Goal: Information Seeking & Learning: Get advice/opinions

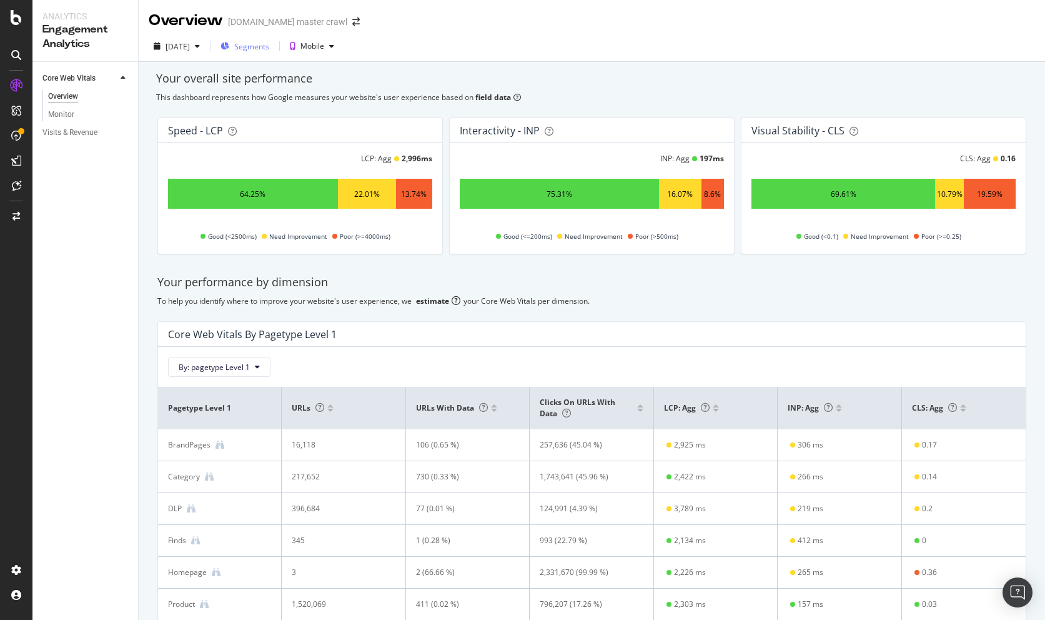
click at [269, 47] on span "Segments" at bounding box center [251, 46] width 35 height 11
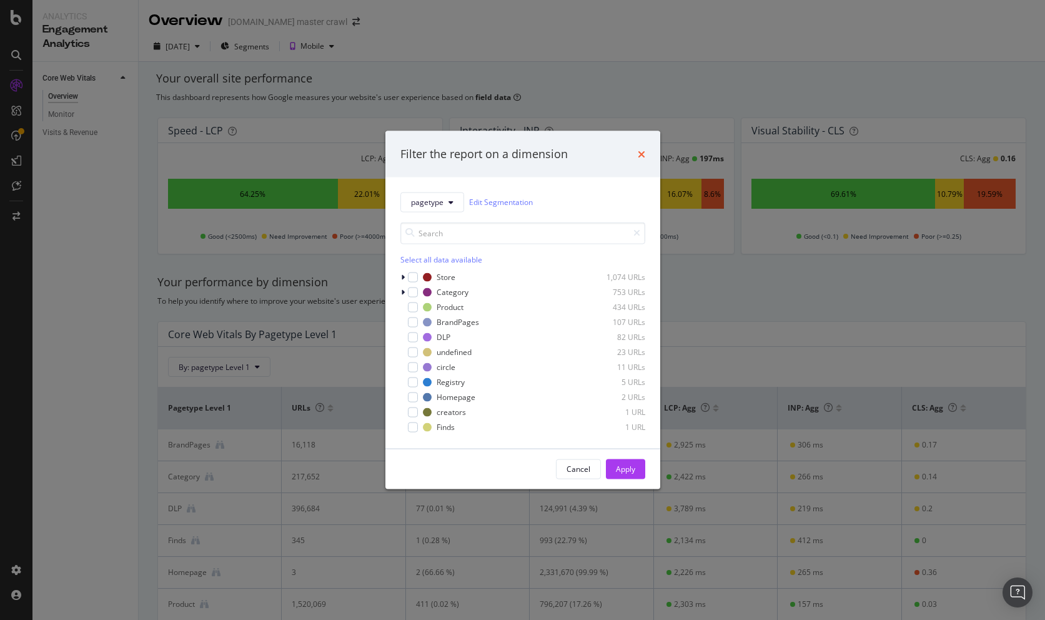
click at [643, 155] on icon "times" at bounding box center [641, 154] width 7 height 10
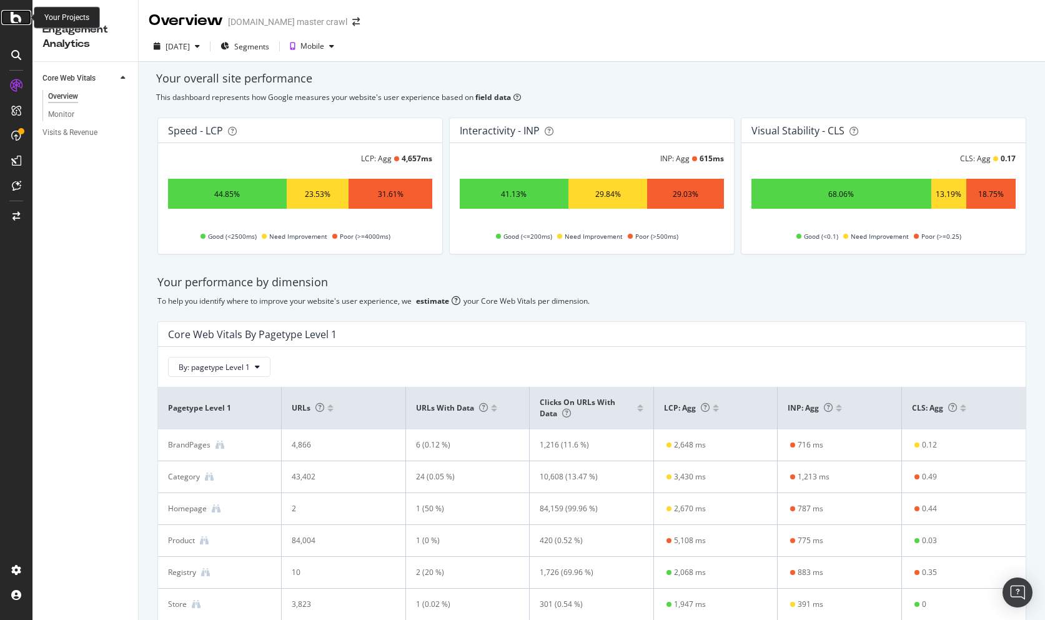
click at [14, 13] on icon at bounding box center [16, 17] width 11 height 15
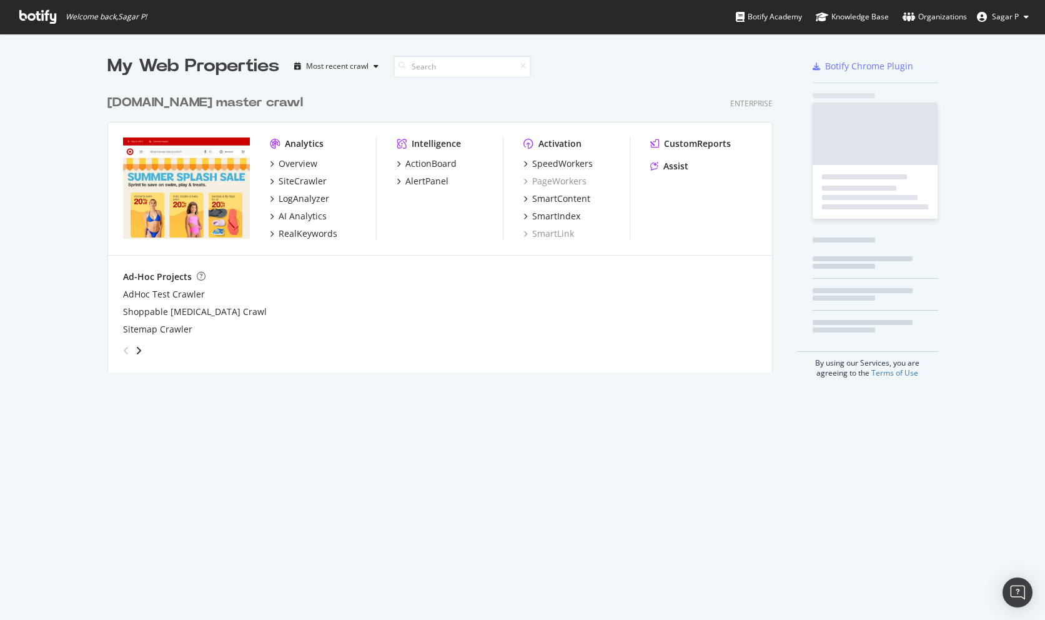
scroll to position [620, 1045]
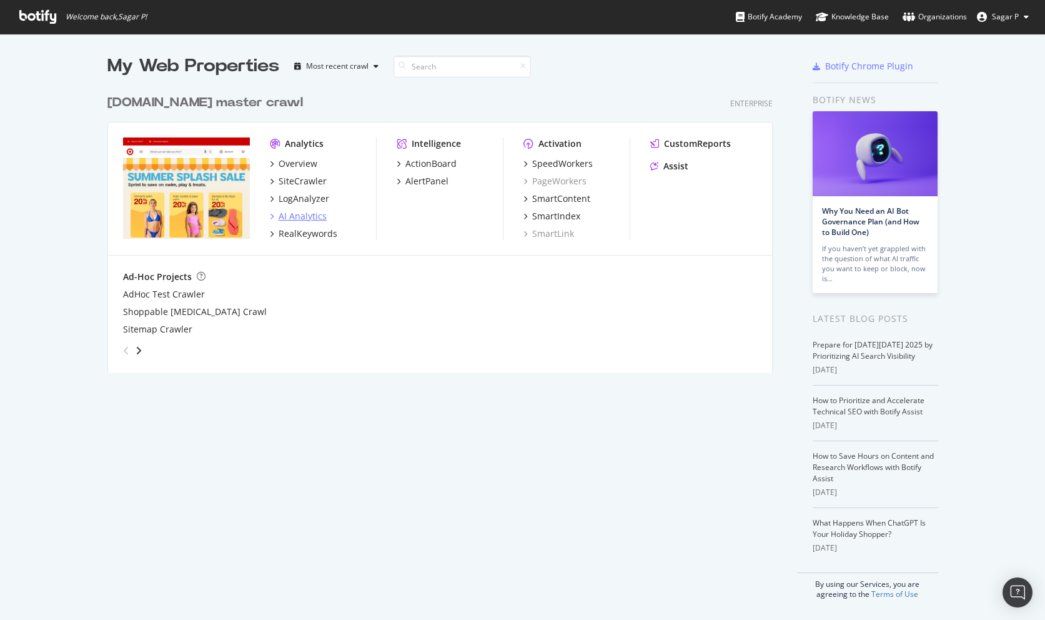
click at [298, 221] on div "AI Analytics" at bounding box center [303, 216] width 48 height 12
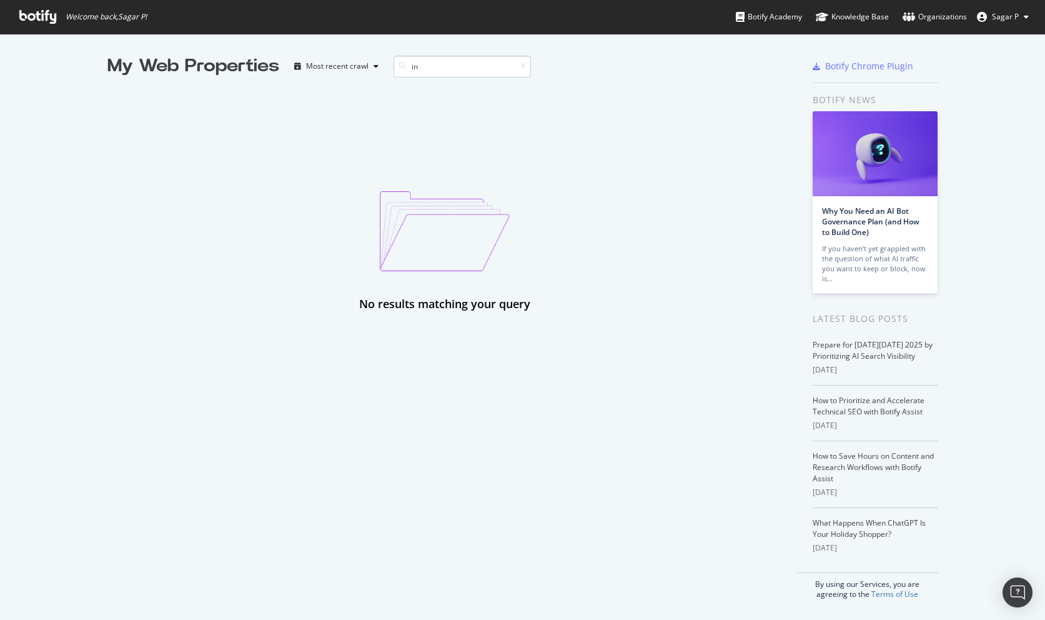
type input "i"
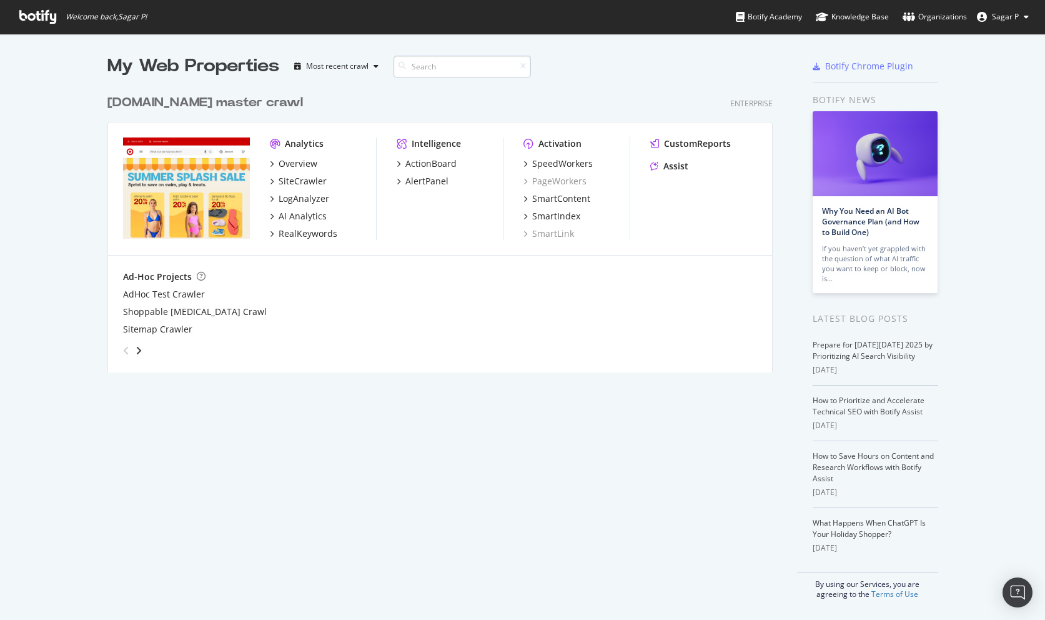
scroll to position [294, 675]
click at [298, 179] on div "SiteCrawler" at bounding box center [303, 181] width 48 height 12
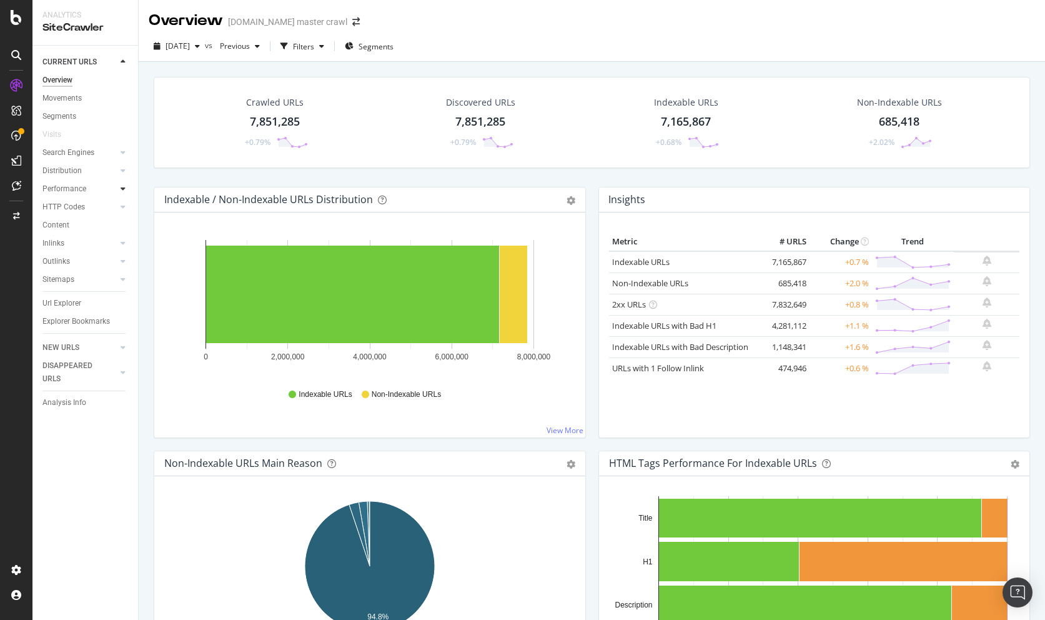
click at [122, 190] on icon at bounding box center [123, 188] width 5 height 7
click at [62, 238] on div "Insights" at bounding box center [61, 243] width 27 height 13
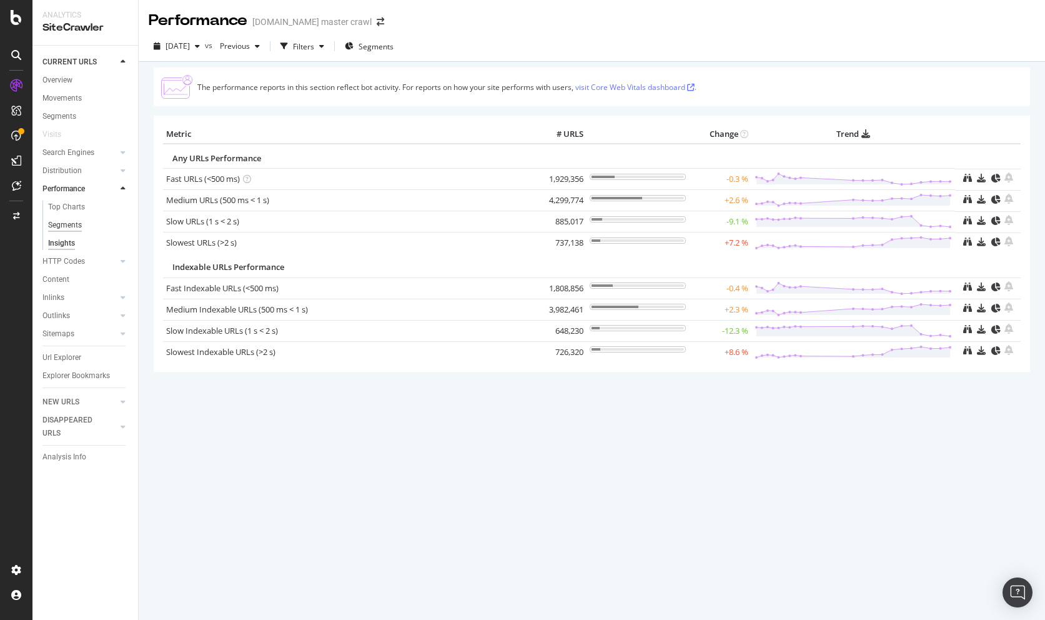
click at [74, 223] on div "Segments" at bounding box center [65, 225] width 34 height 13
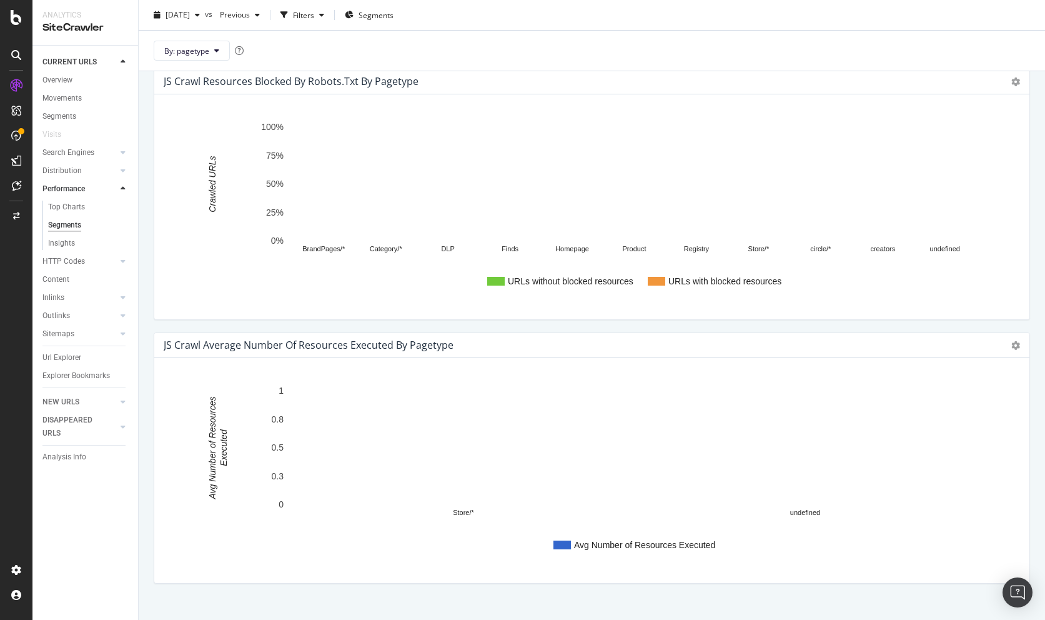
scroll to position [1426, 0]
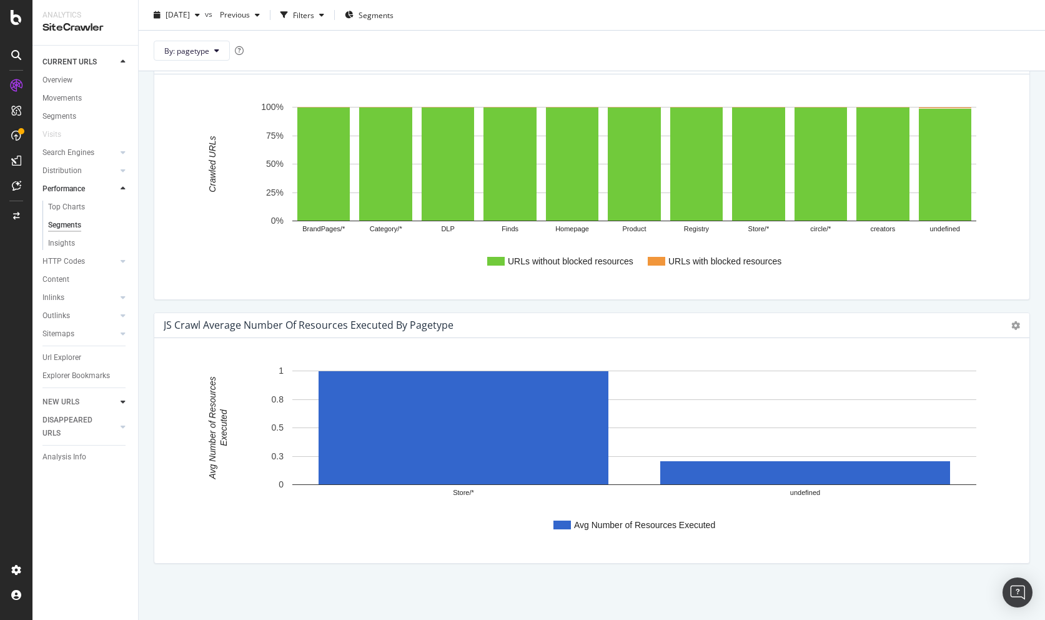
click at [128, 402] on div at bounding box center [123, 401] width 12 height 12
click at [124, 81] on icon at bounding box center [123, 79] width 5 height 7
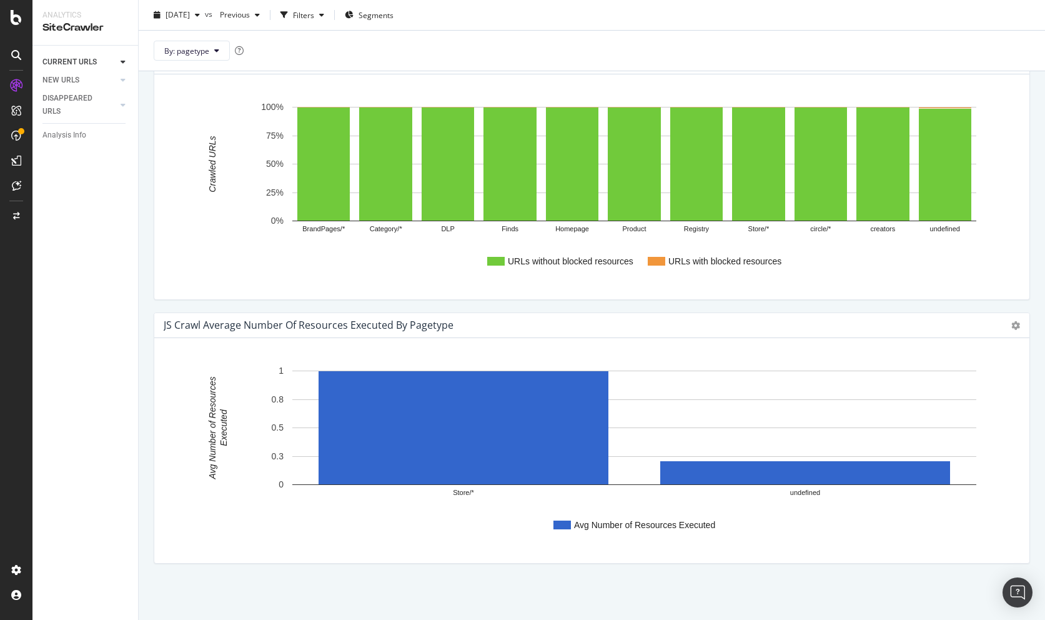
click at [126, 60] on div at bounding box center [123, 62] width 12 height 12
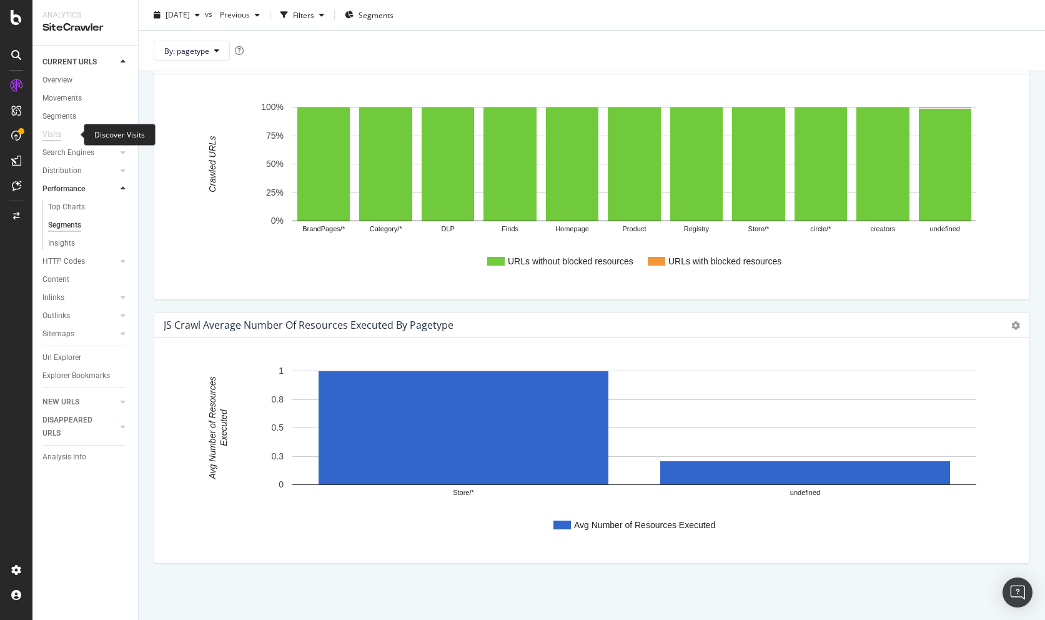
click at [57, 132] on div "Visits" at bounding box center [51, 134] width 19 height 13
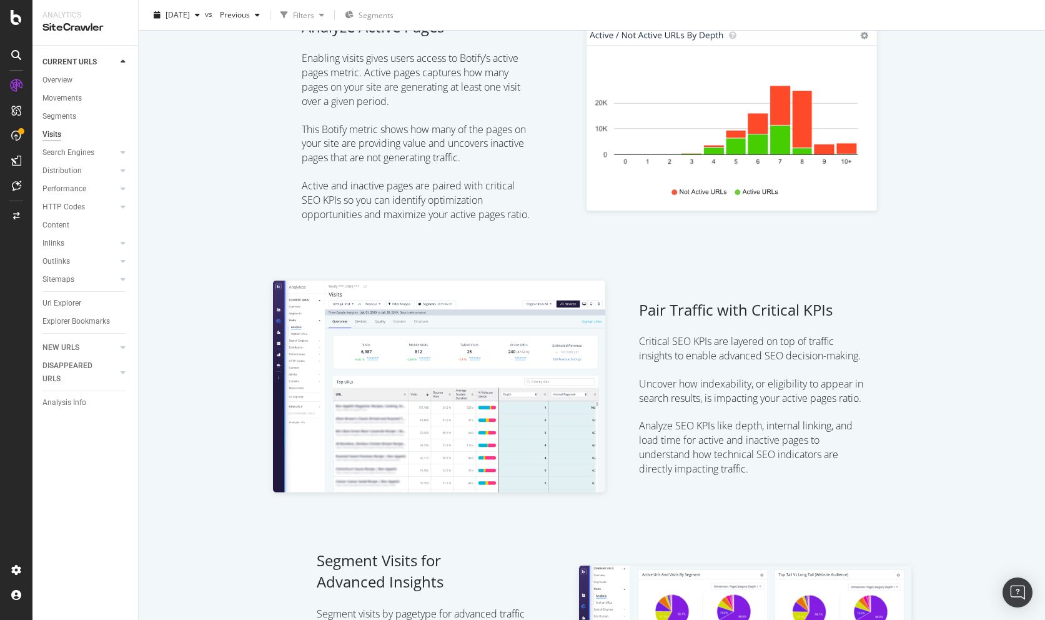
scroll to position [420, 0]
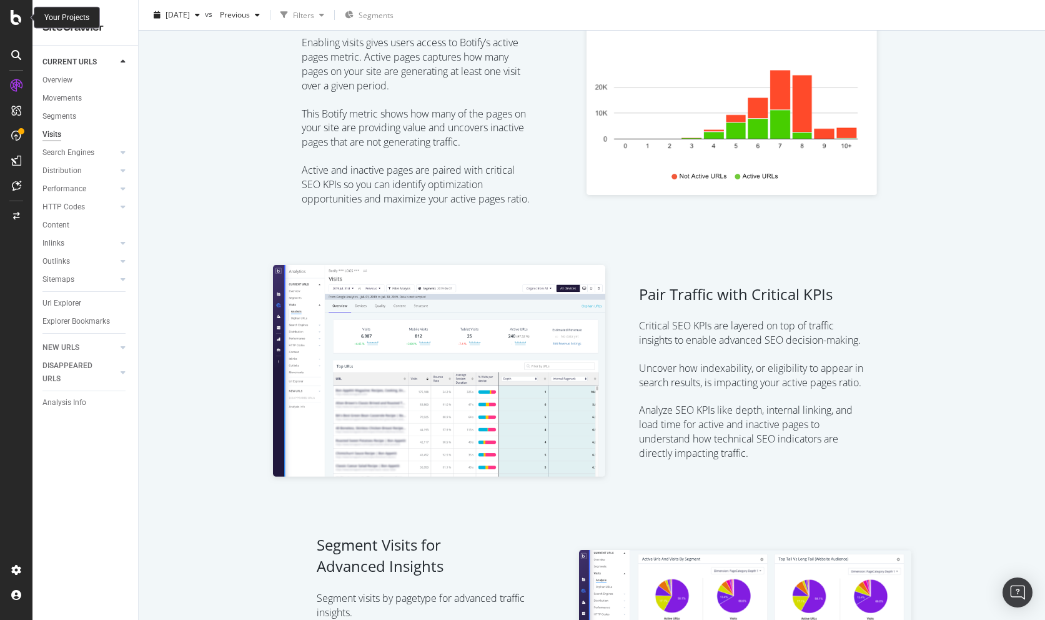
click at [17, 16] on icon at bounding box center [16, 17] width 11 height 15
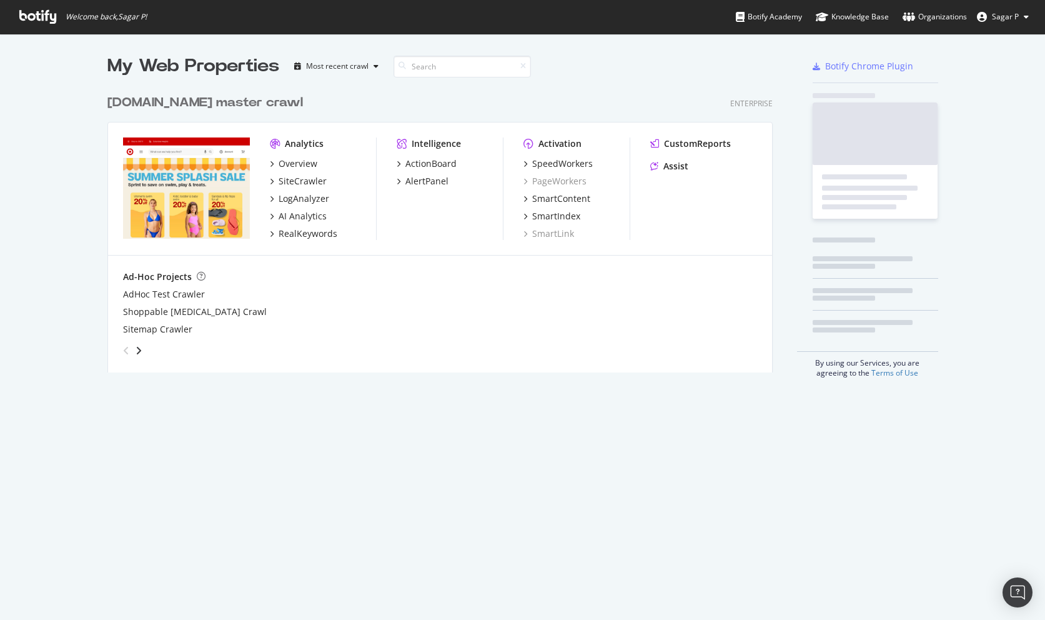
scroll to position [620, 1045]
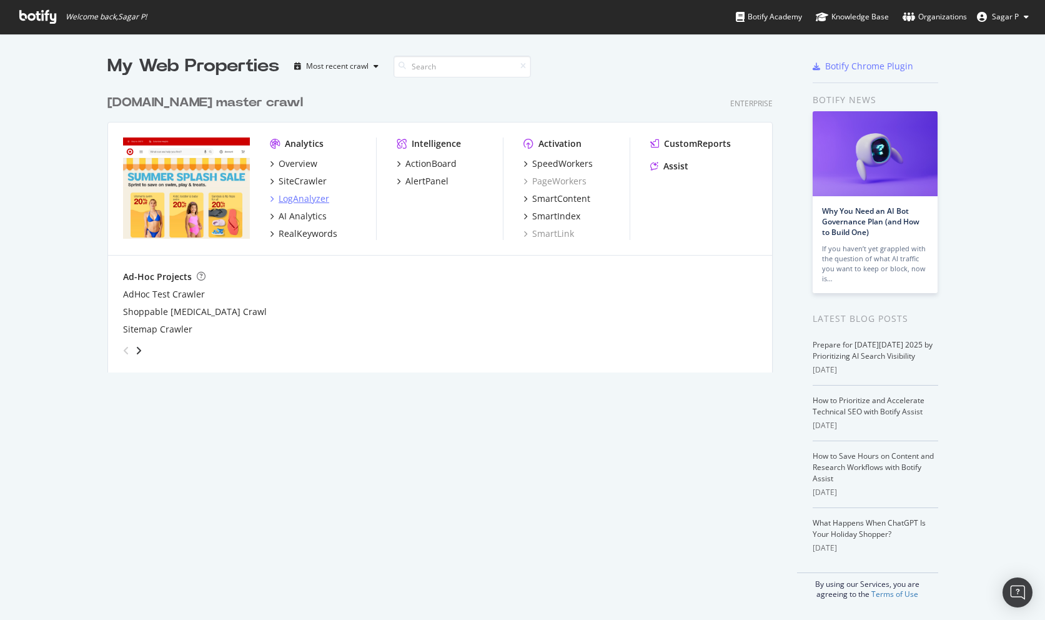
click at [297, 198] on div "LogAnalyzer" at bounding box center [304, 198] width 51 height 12
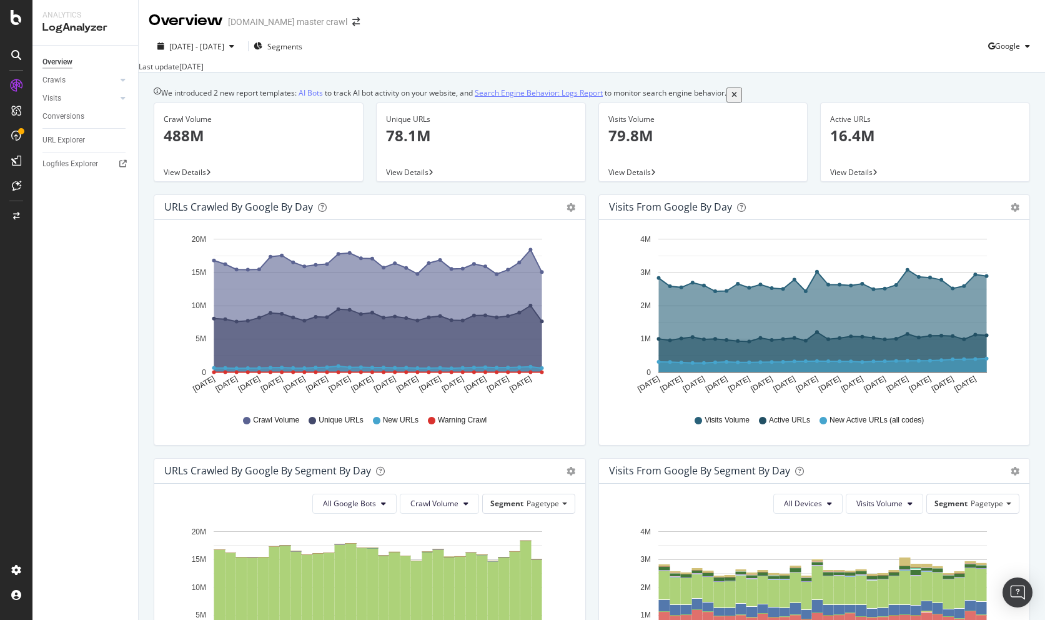
click at [545, 98] on link "Search Engine Behavior: Logs Report" at bounding box center [539, 92] width 128 height 11
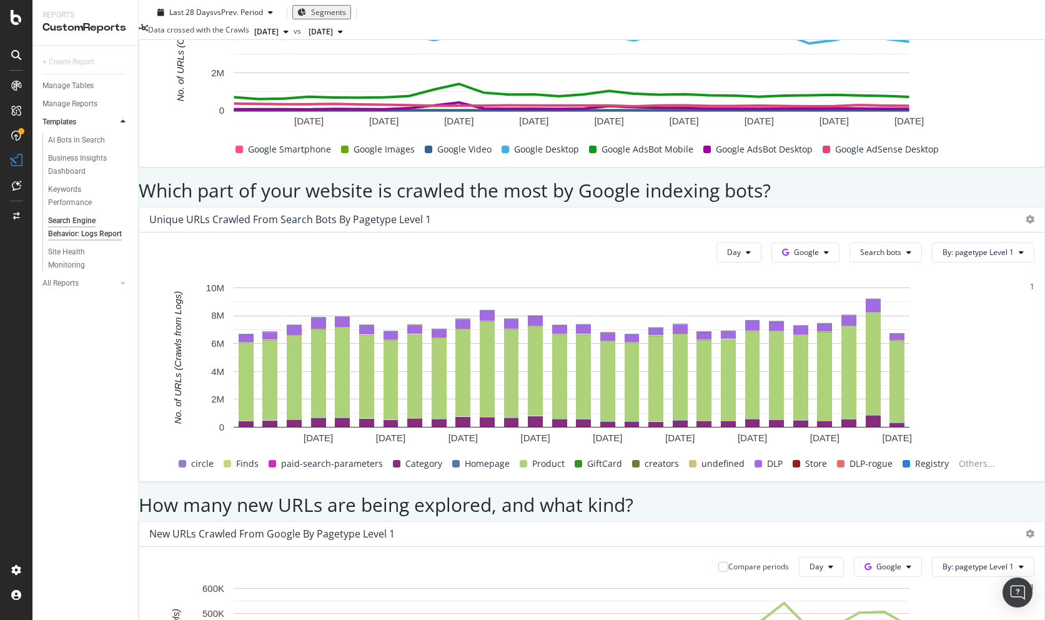
scroll to position [918, 0]
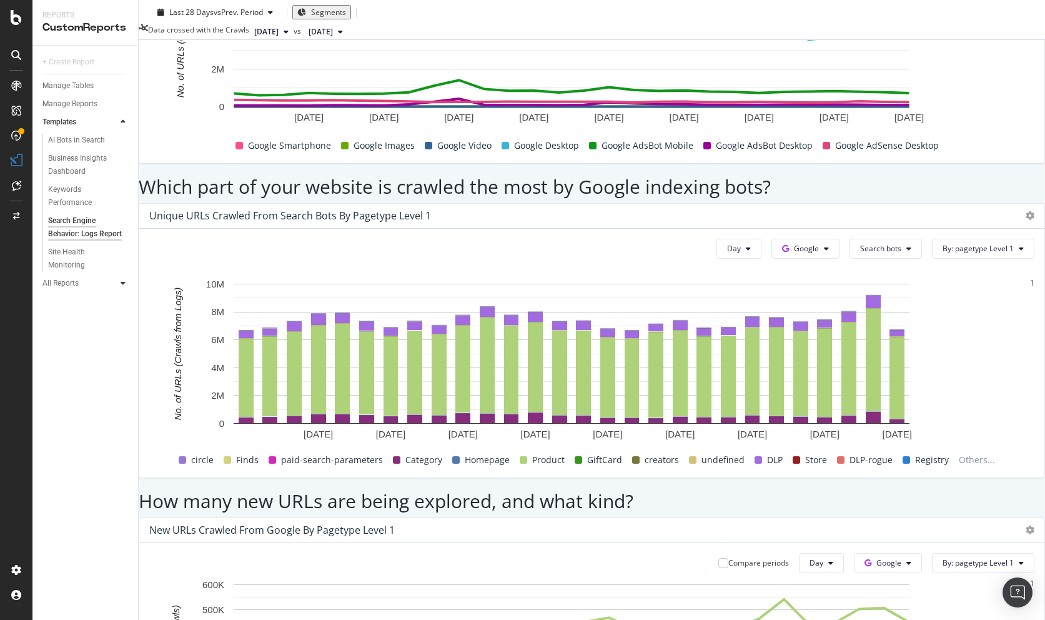
click at [122, 287] on icon at bounding box center [123, 282] width 5 height 7
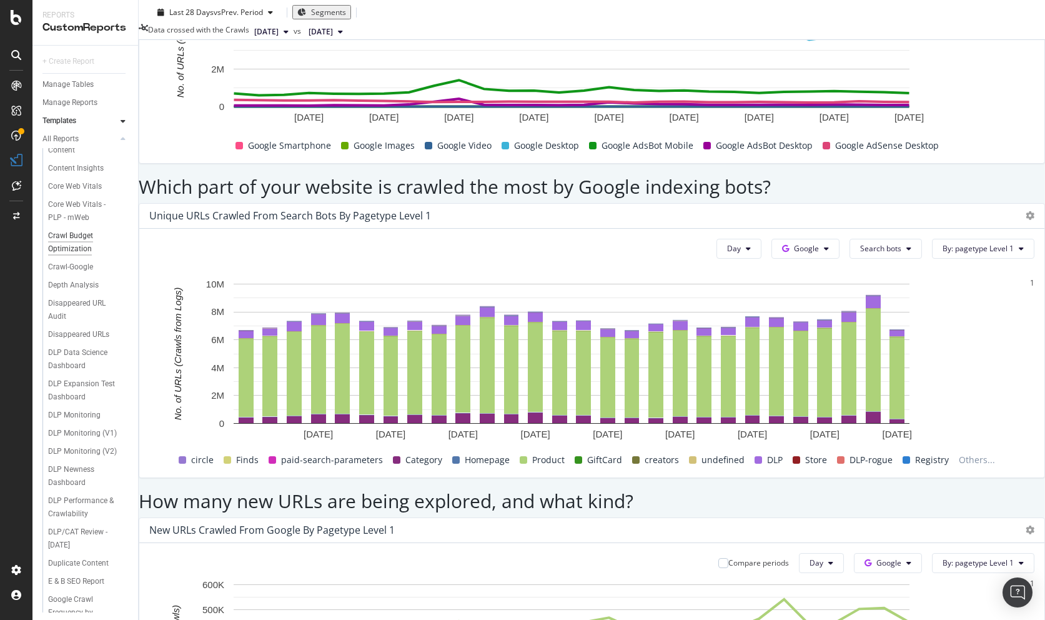
scroll to position [541, 0]
click at [84, 249] on div "Crawl Budget Optimization" at bounding box center [83, 239] width 71 height 26
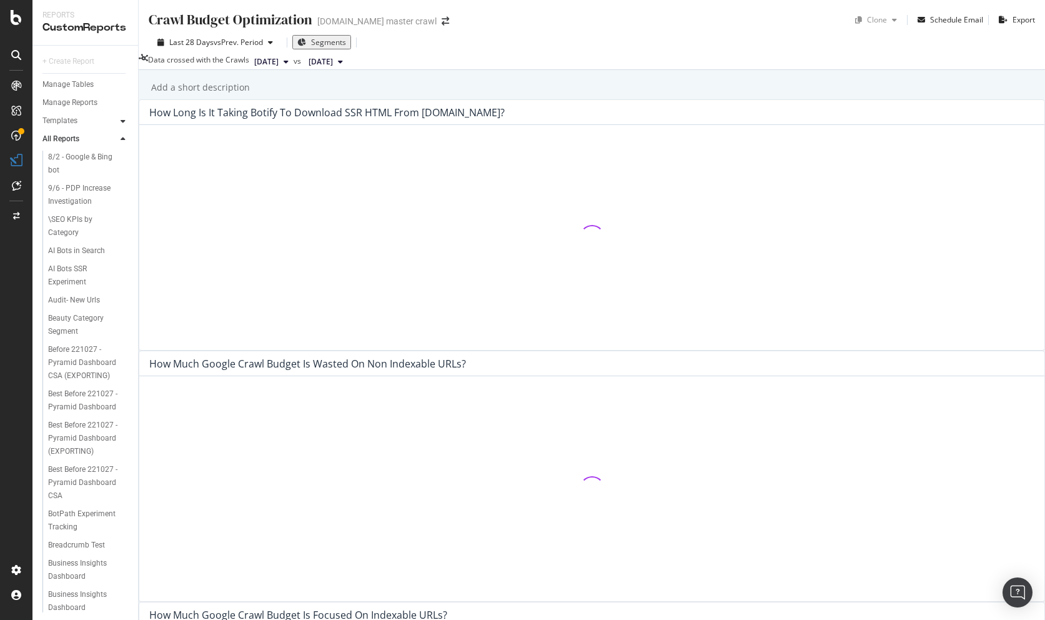
click at [124, 119] on icon at bounding box center [123, 120] width 5 height 7
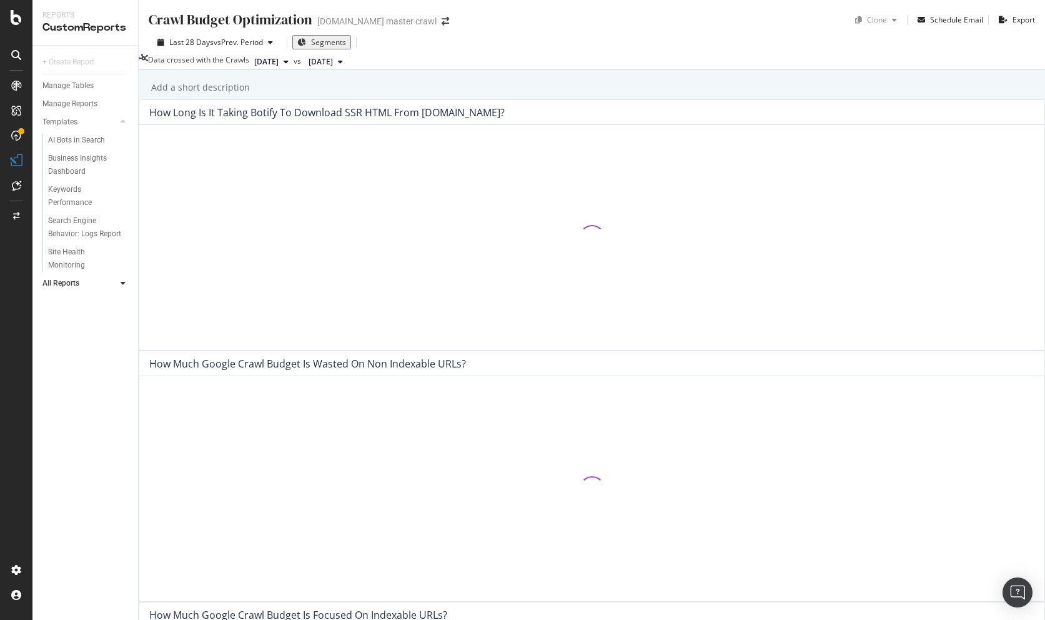
click at [123, 281] on icon at bounding box center [123, 282] width 5 height 7
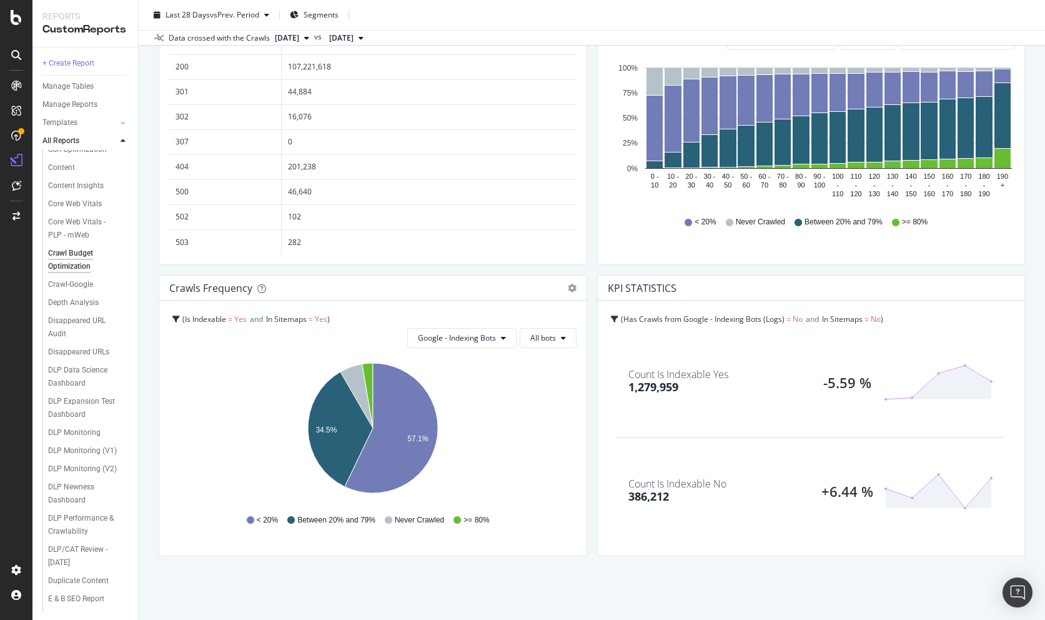
scroll to position [543, 0]
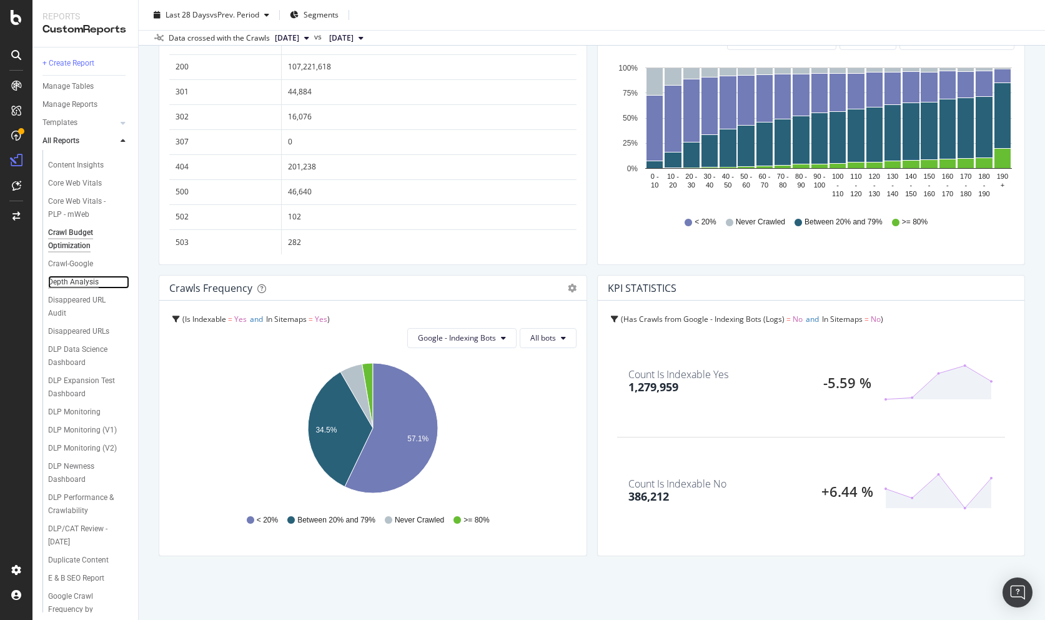
click at [74, 282] on div "Depth Analysis" at bounding box center [73, 282] width 51 height 13
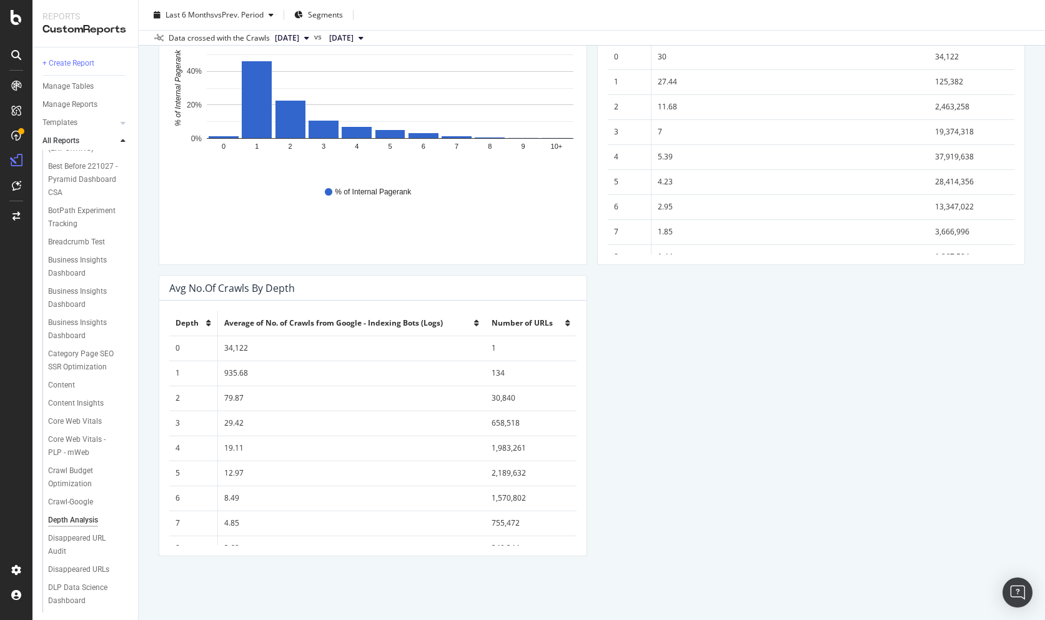
scroll to position [306, 0]
click at [91, 405] on div "Content Insights" at bounding box center [76, 402] width 56 height 13
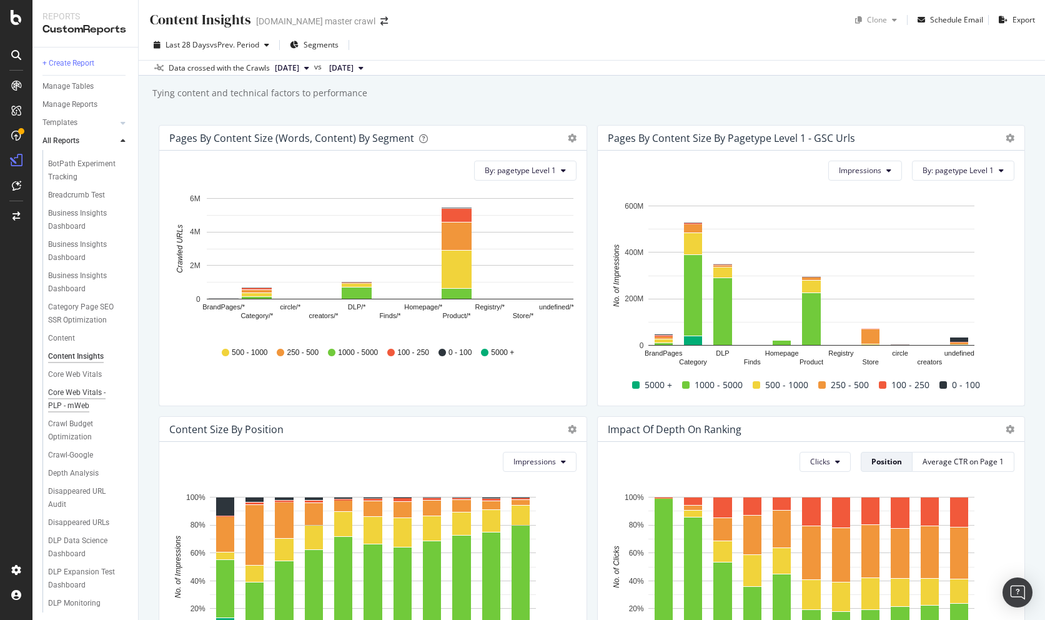
scroll to position [354, 0]
click at [68, 371] on div "Core Web Vitals" at bounding box center [75, 372] width 54 height 13
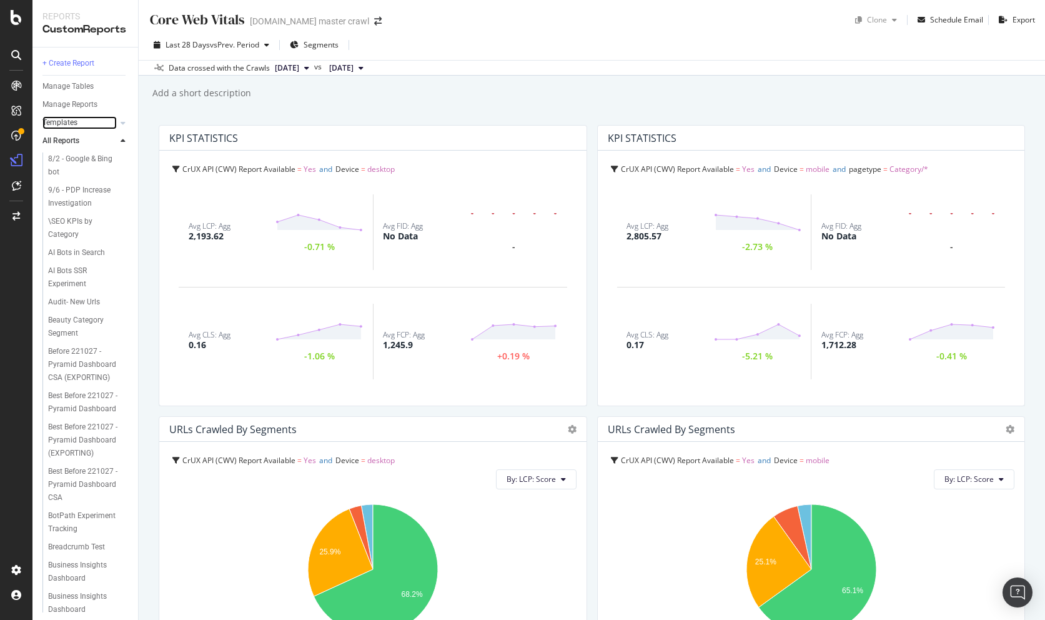
click at [80, 121] on link "Templates" at bounding box center [79, 122] width 74 height 13
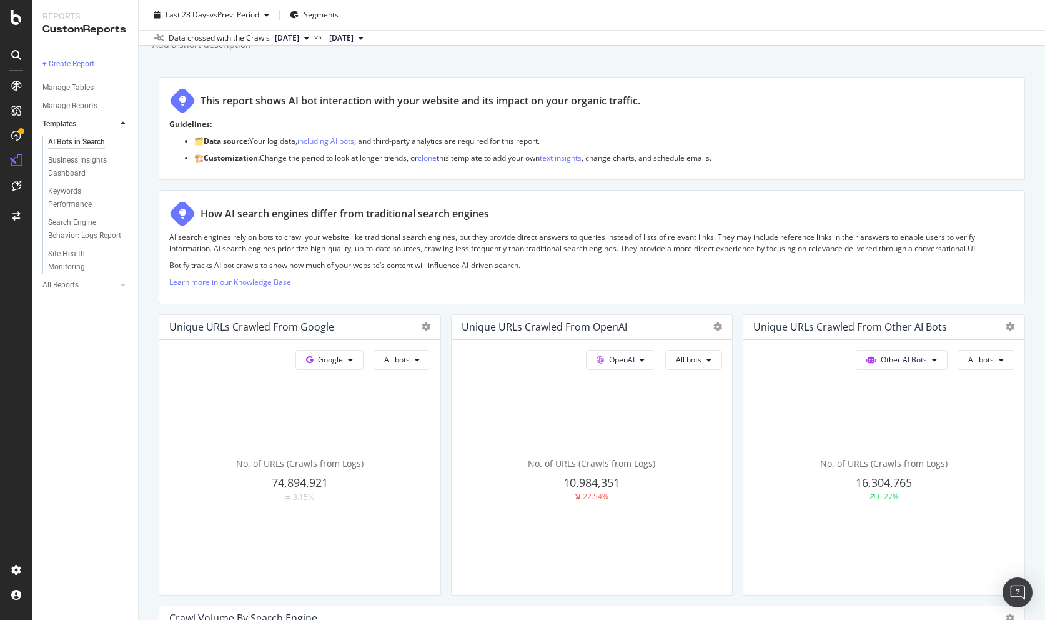
scroll to position [60, 0]
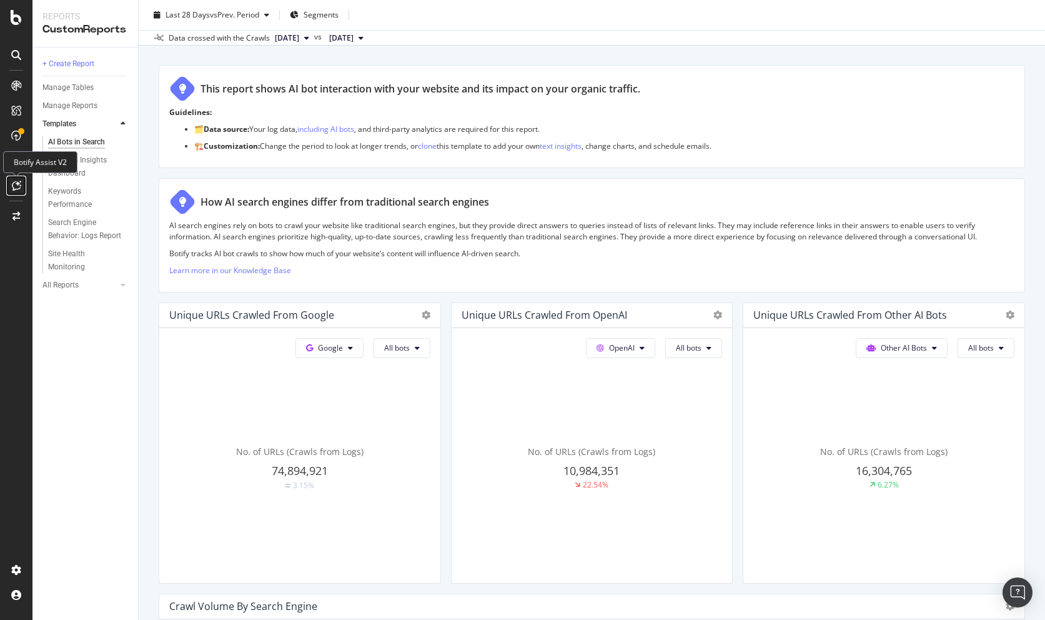
click at [20, 190] on icon at bounding box center [16, 186] width 9 height 10
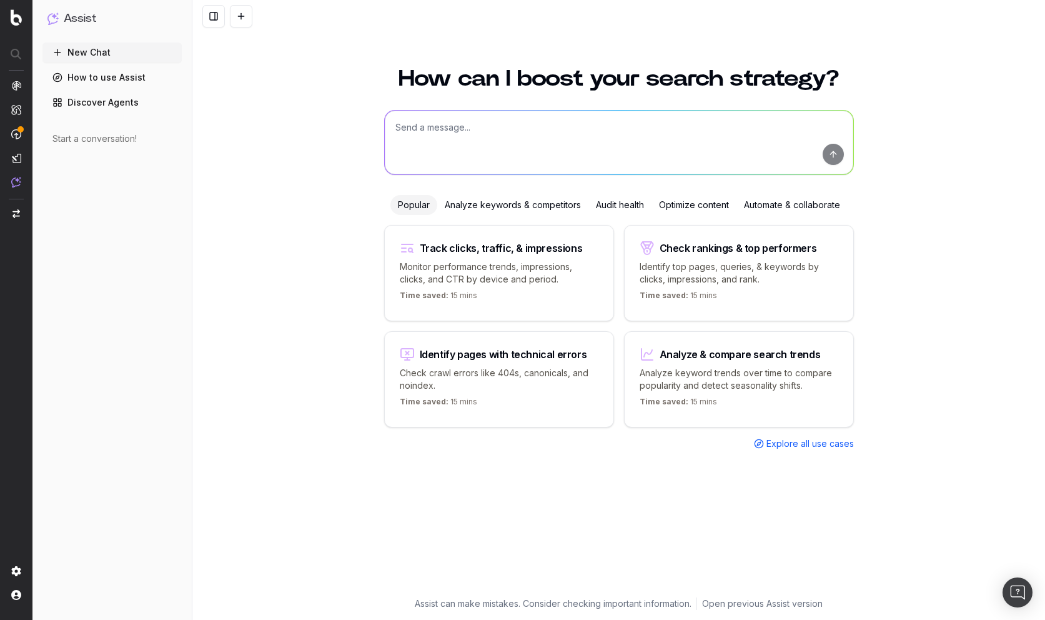
click at [516, 128] on textarea at bounding box center [619, 143] width 469 height 64
click at [436, 136] on textarea at bounding box center [619, 143] width 469 height 64
type textarea "impressions bases on user query intent"
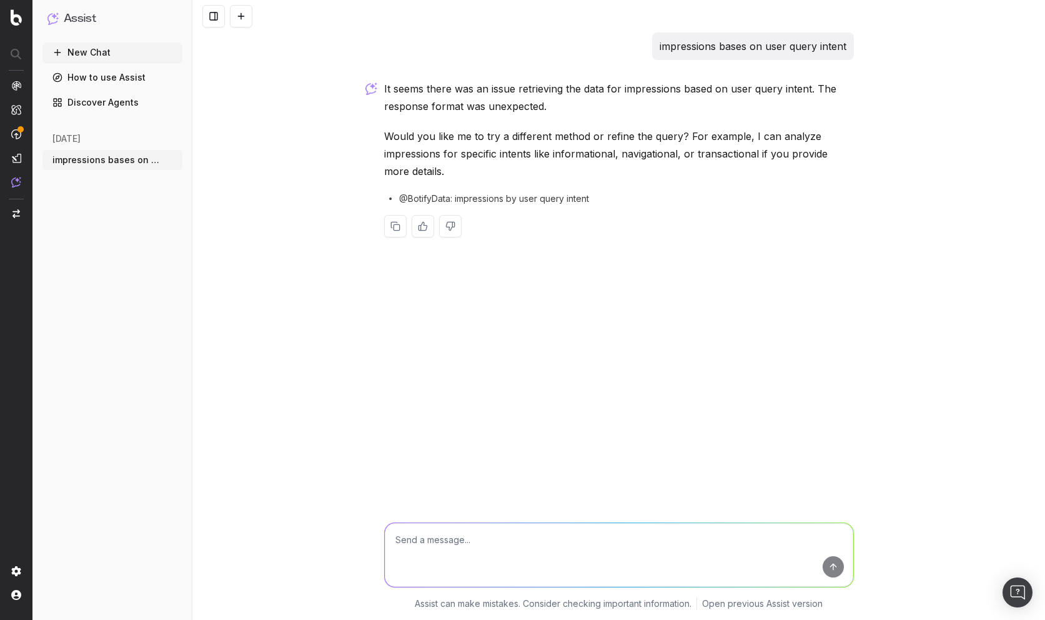
click at [484, 537] on textarea at bounding box center [619, 555] width 469 height 64
type textarea "yes"
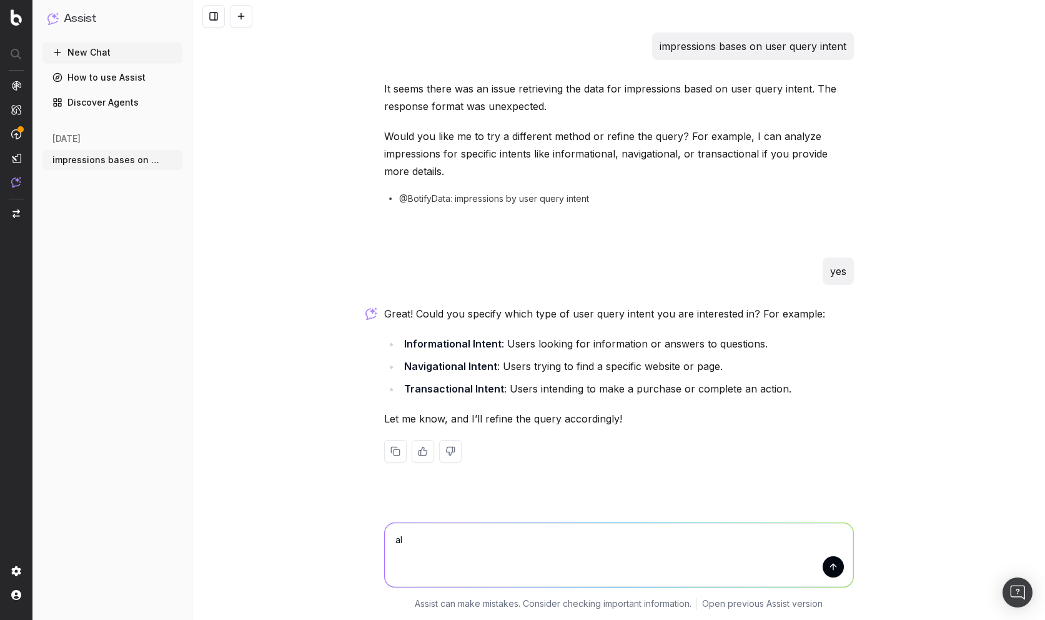
type textarea "all"
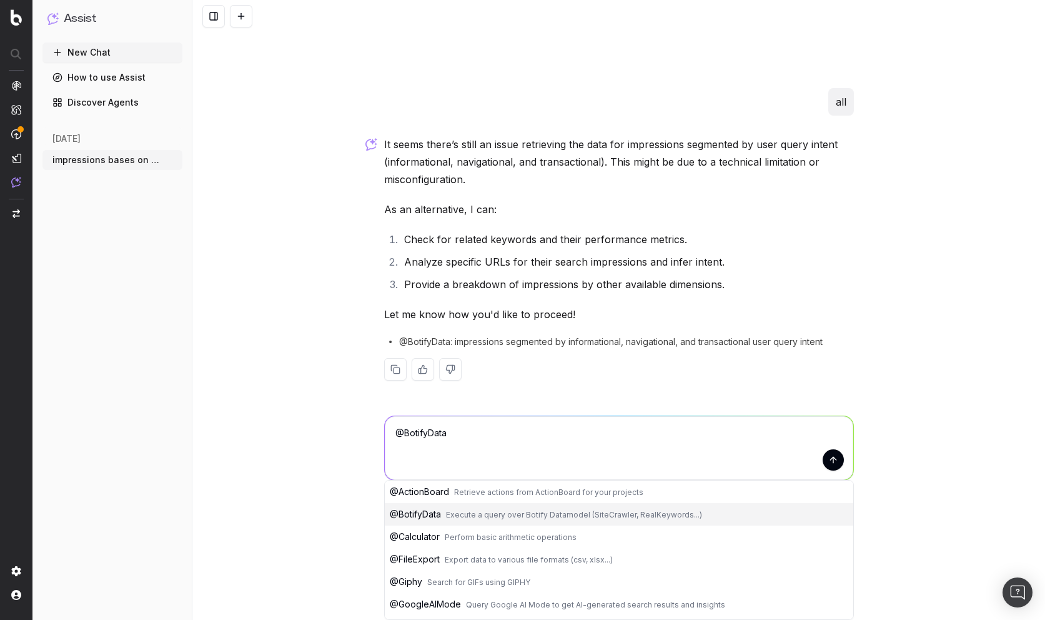
scroll to position [287, 0]
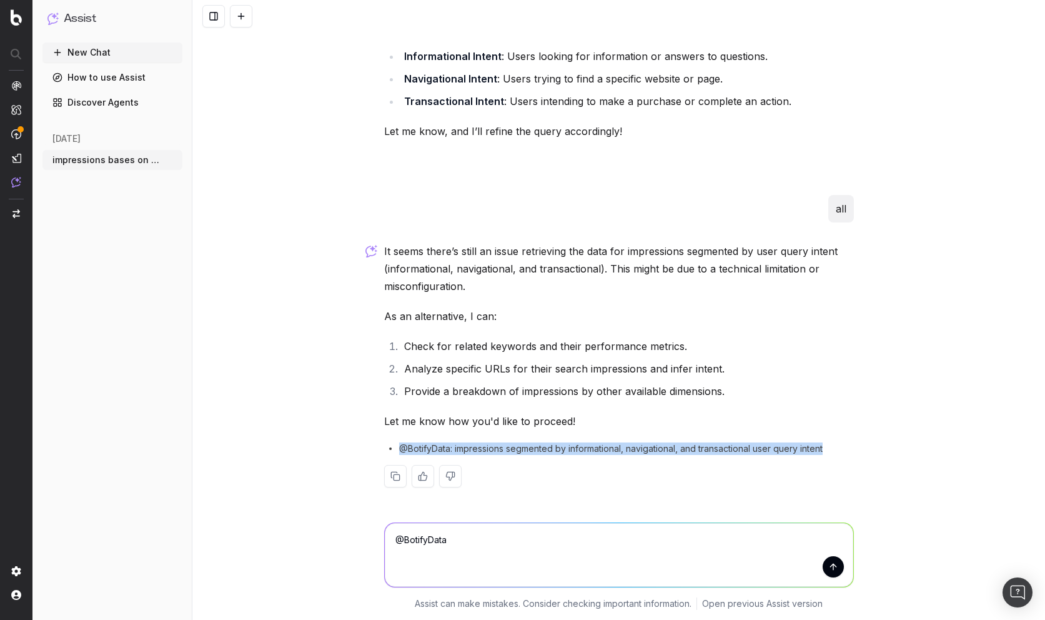
drag, startPoint x: 397, startPoint y: 447, endPoint x: 855, endPoint y: 450, distance: 457.3
click at [855, 450] on div "impressions bases on user query intent It seems there was an issue retrieving t…" at bounding box center [619, 126] width 480 height 762
copy span "@BotifyData: impressions segmented by informational, navigational, and transact…"
click at [613, 544] on textarea "@BotifyData" at bounding box center [619, 555] width 469 height 64
paste textarea ": impressions segmented by informational, navigational, and transactional user …"
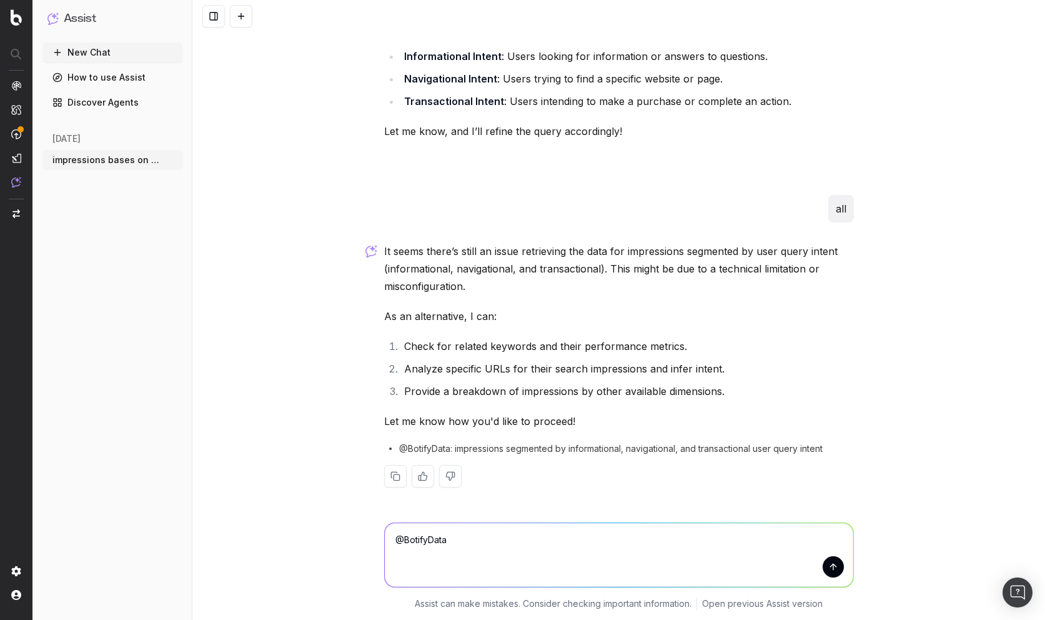
type textarea "@BotifyData: impressions segmented by informational, navigational, and transact…"
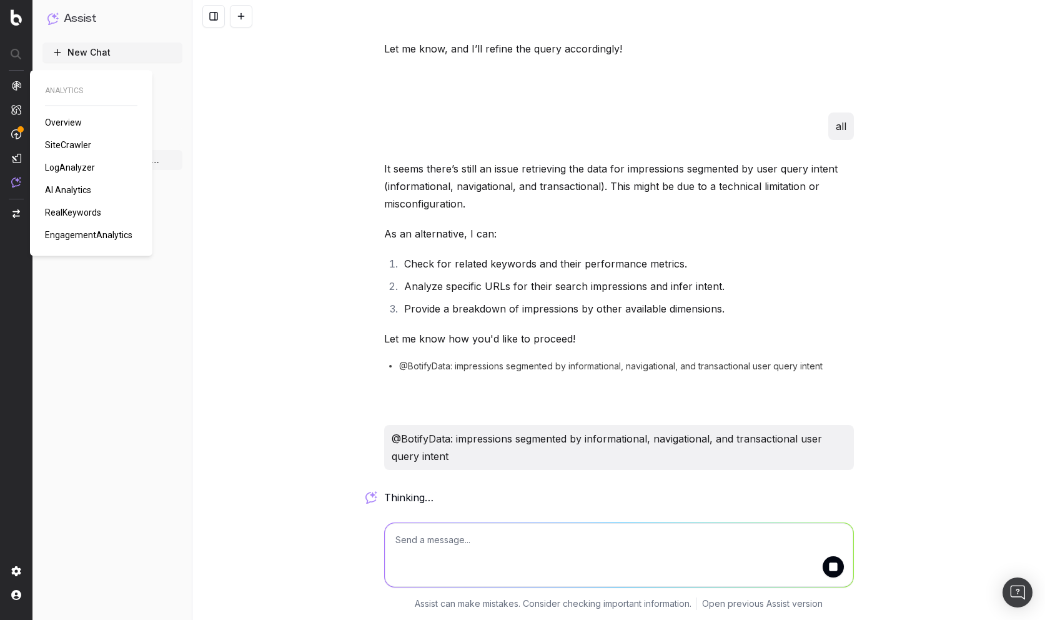
scroll to position [600, 0]
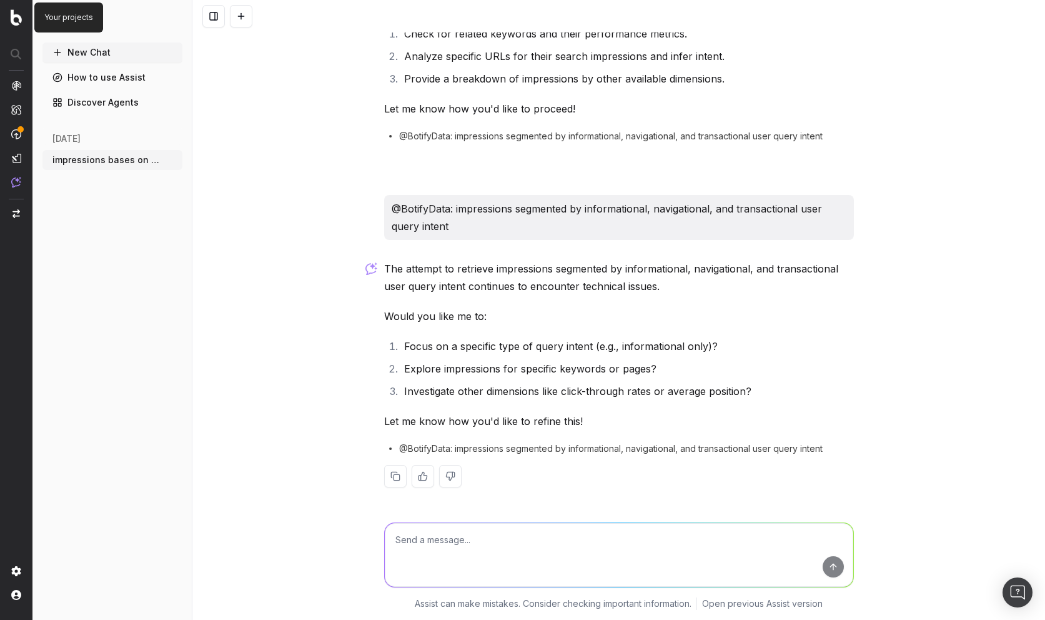
click at [19, 20] on img at bounding box center [16, 17] width 11 height 16
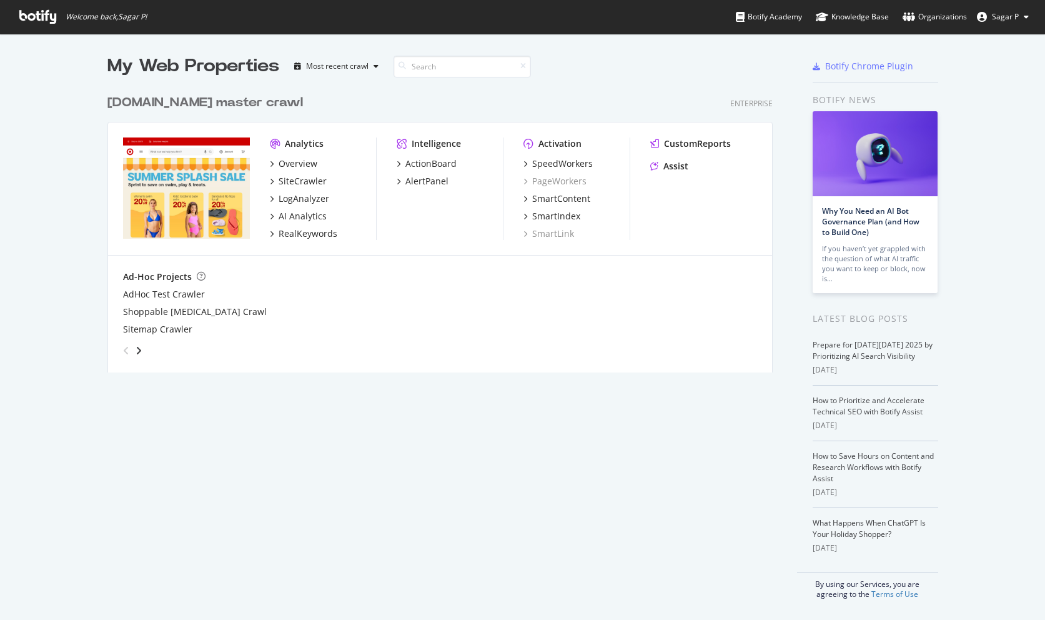
scroll to position [620, 1045]
click at [284, 231] on div "RealKeywords" at bounding box center [308, 233] width 59 height 12
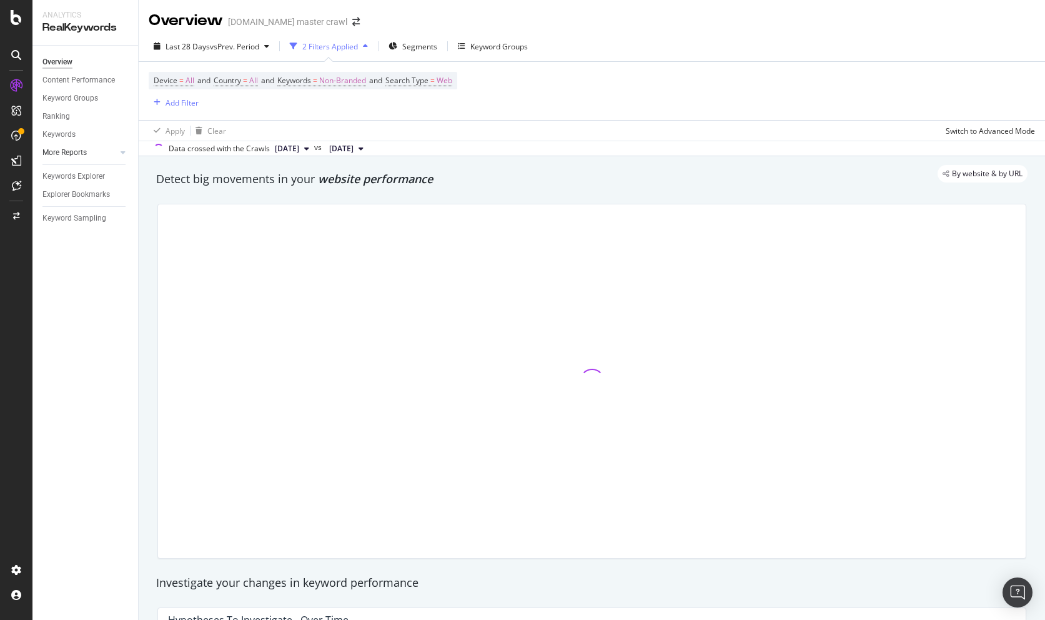
click at [116, 150] on link "More Reports" at bounding box center [79, 152] width 74 height 13
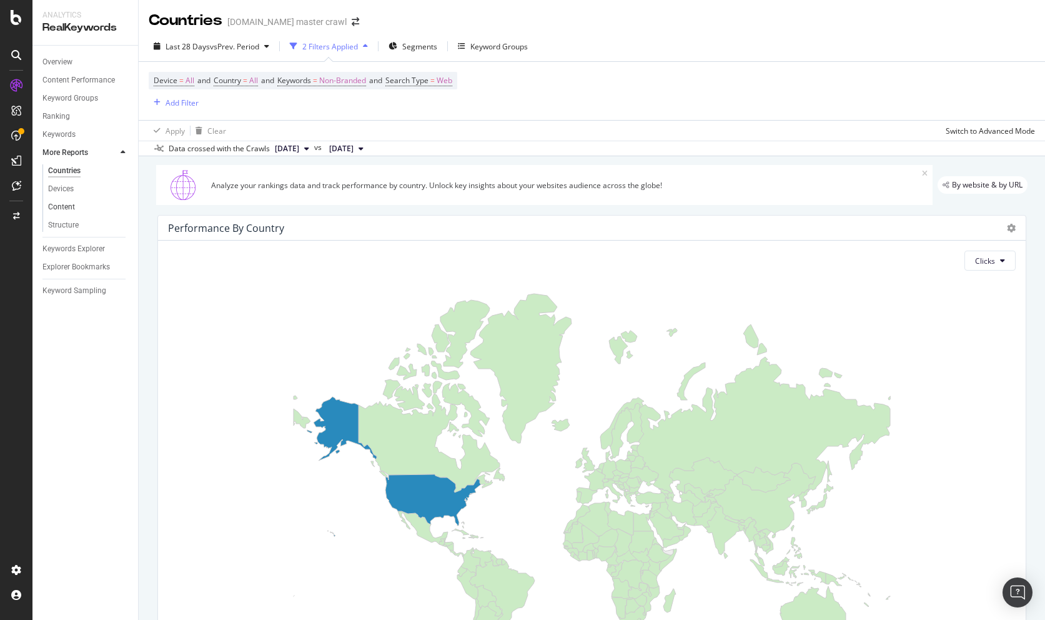
click at [77, 207] on link "Content" at bounding box center [88, 207] width 81 height 13
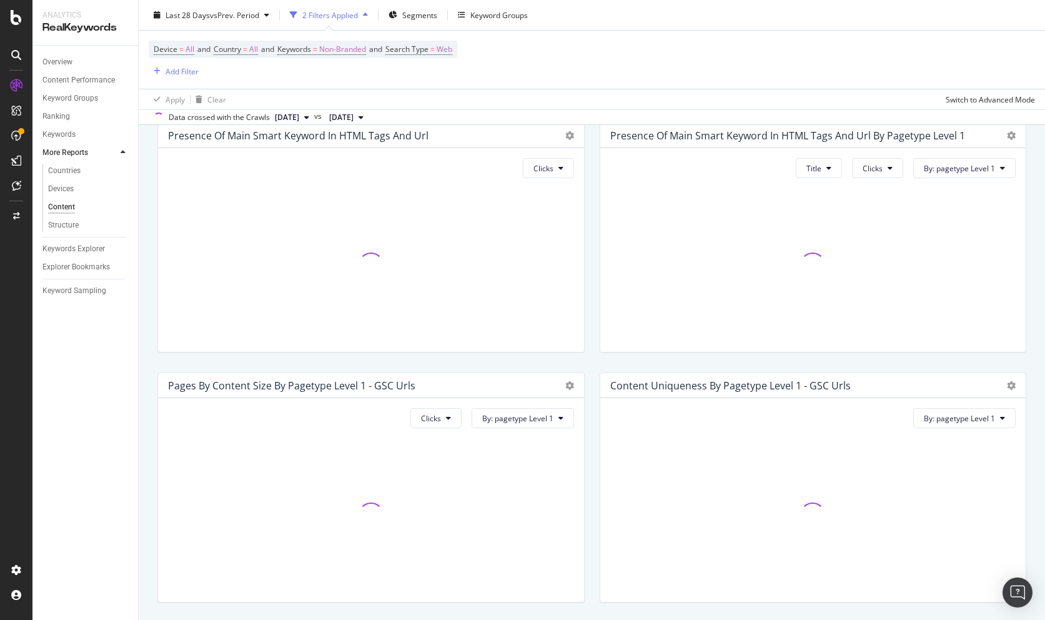
scroll to position [28, 0]
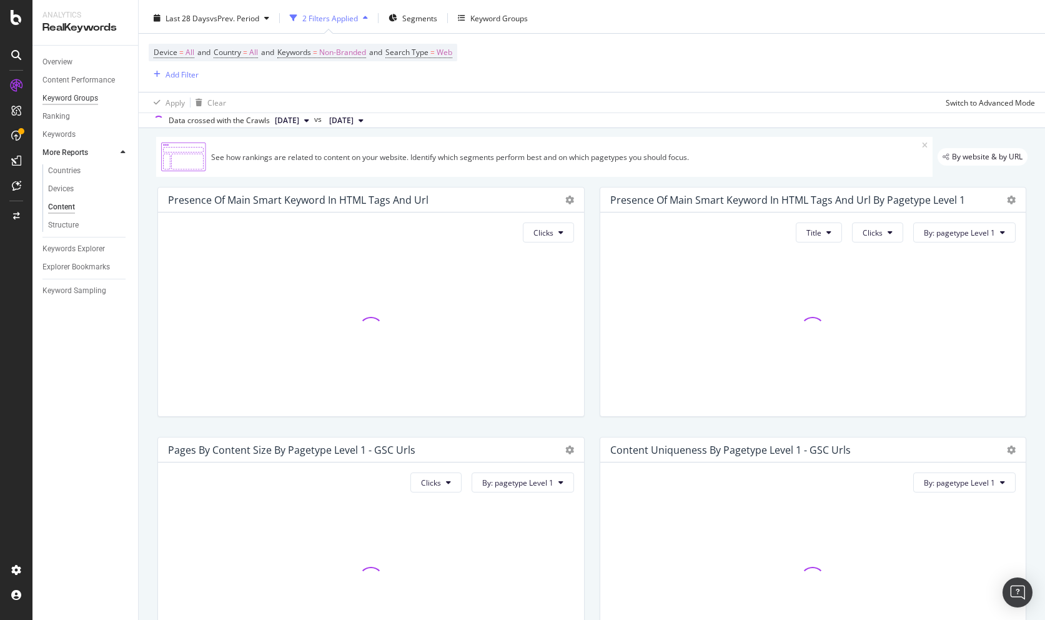
click at [64, 97] on div "Keyword Groups" at bounding box center [70, 98] width 56 height 13
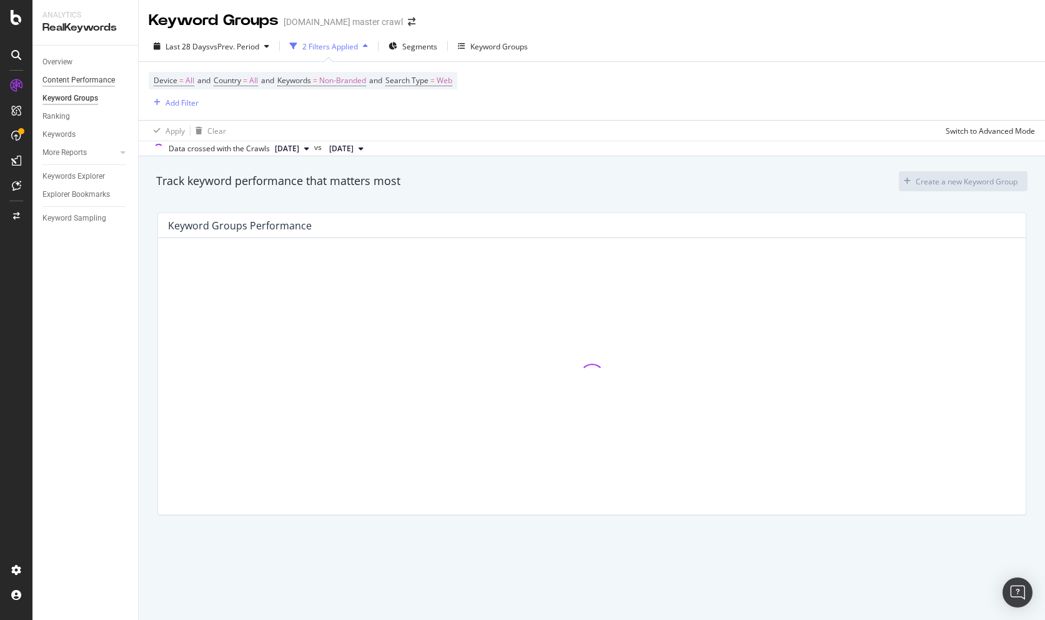
click at [61, 81] on div "Content Performance" at bounding box center [78, 80] width 72 height 13
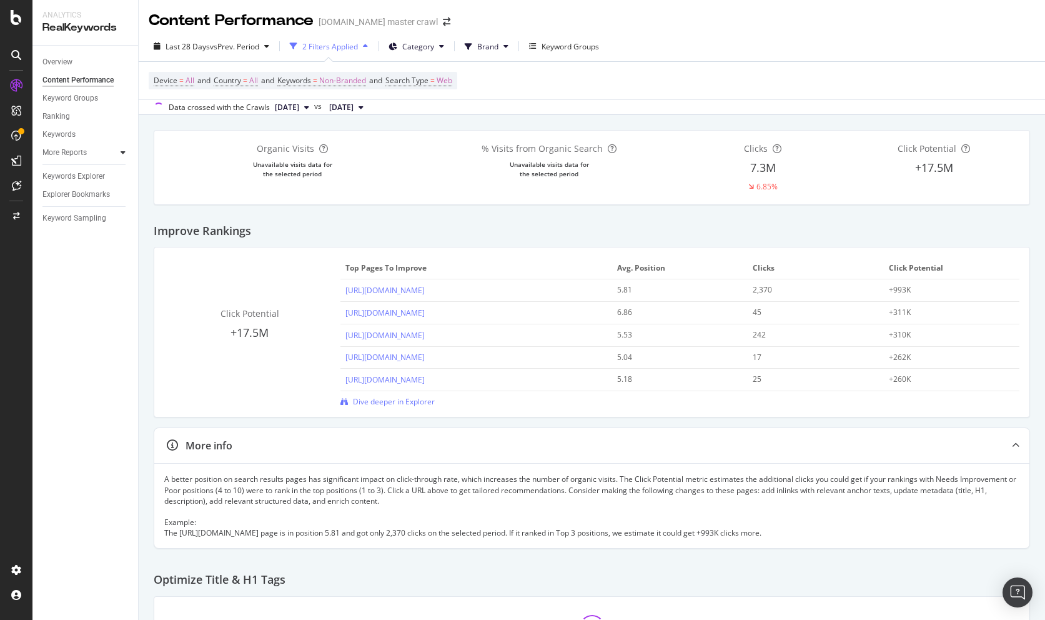
click at [124, 154] on icon at bounding box center [123, 152] width 5 height 7
click at [71, 121] on link "Ranking" at bounding box center [85, 116] width 87 height 13
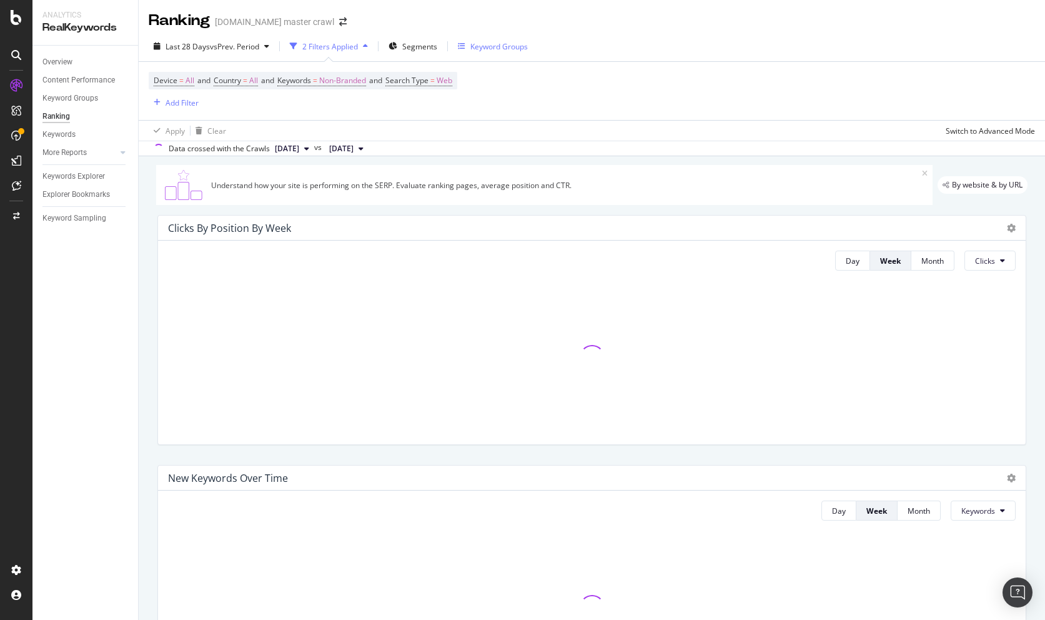
click at [471, 41] on div "Keyword Groups" at bounding box center [493, 46] width 70 height 11
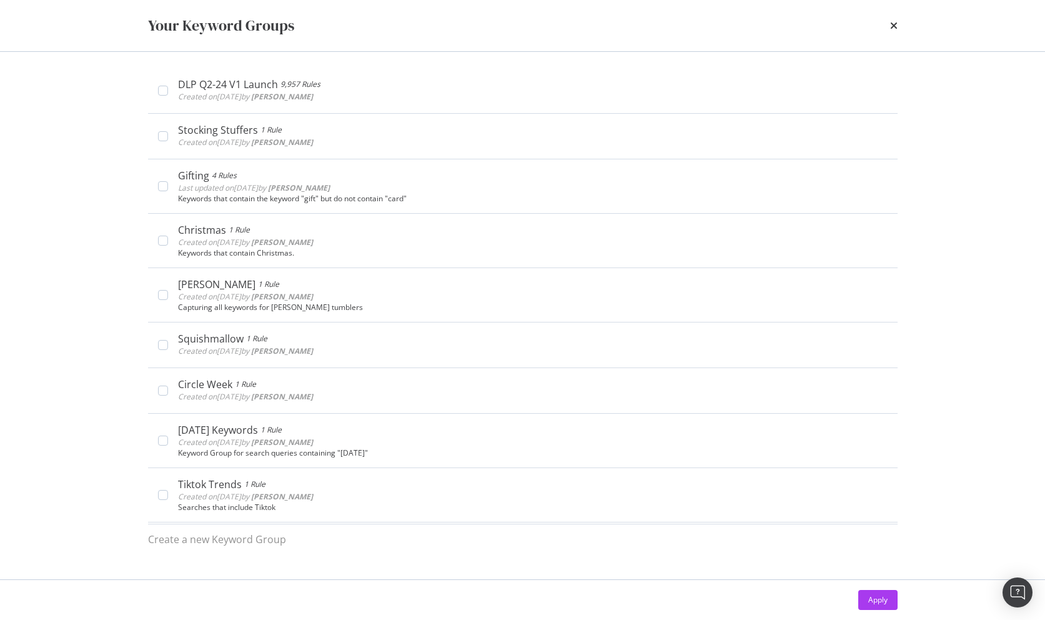
scroll to position [1483, 0]
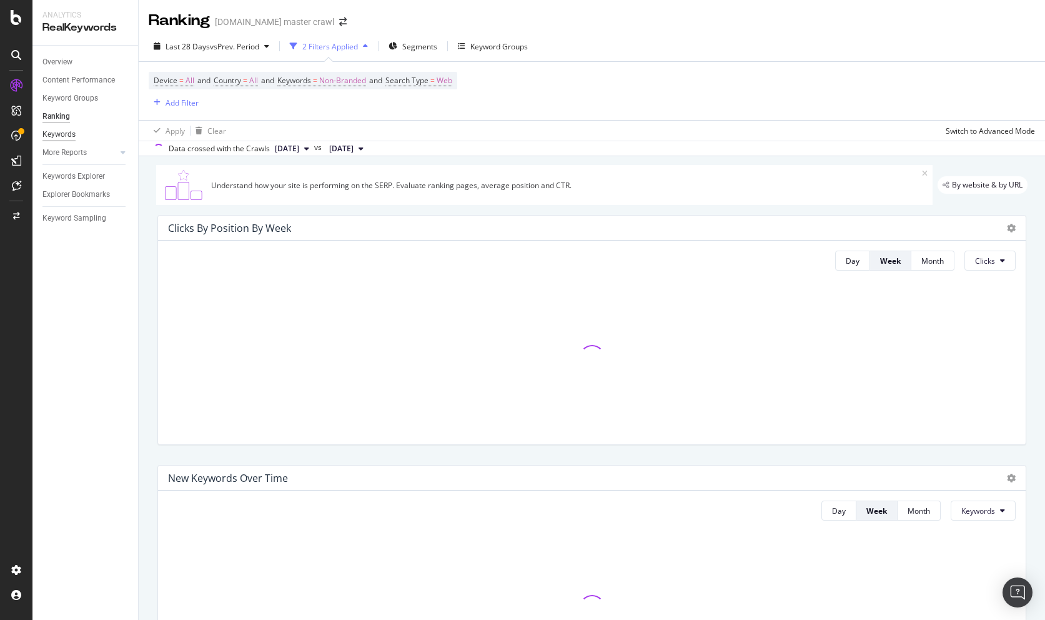
click at [60, 135] on div "Keywords" at bounding box center [58, 134] width 33 height 13
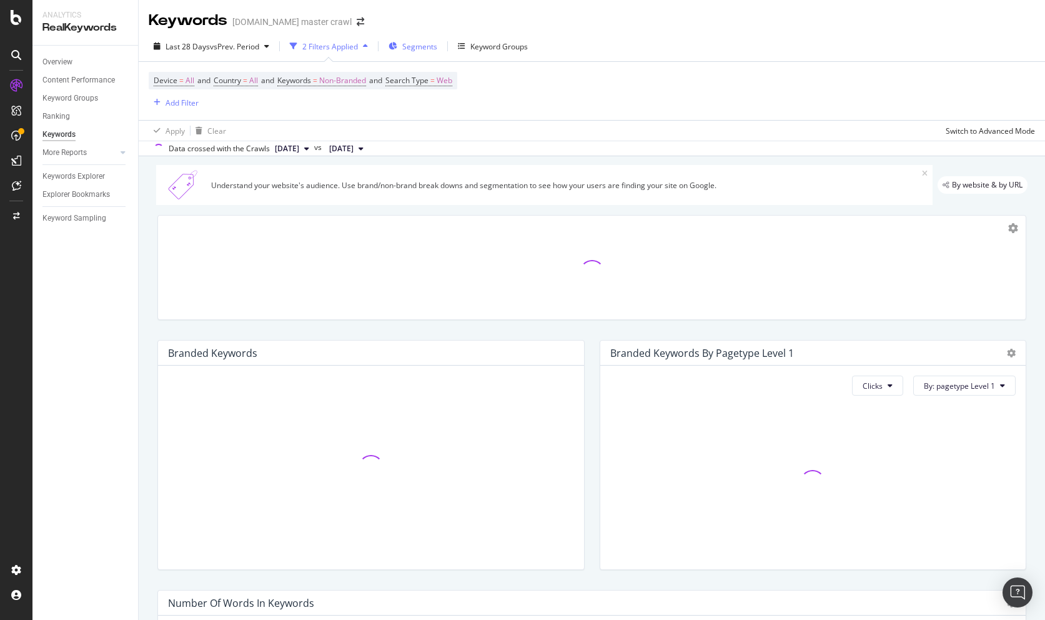
click at [410, 46] on span "Segments" at bounding box center [419, 46] width 35 height 11
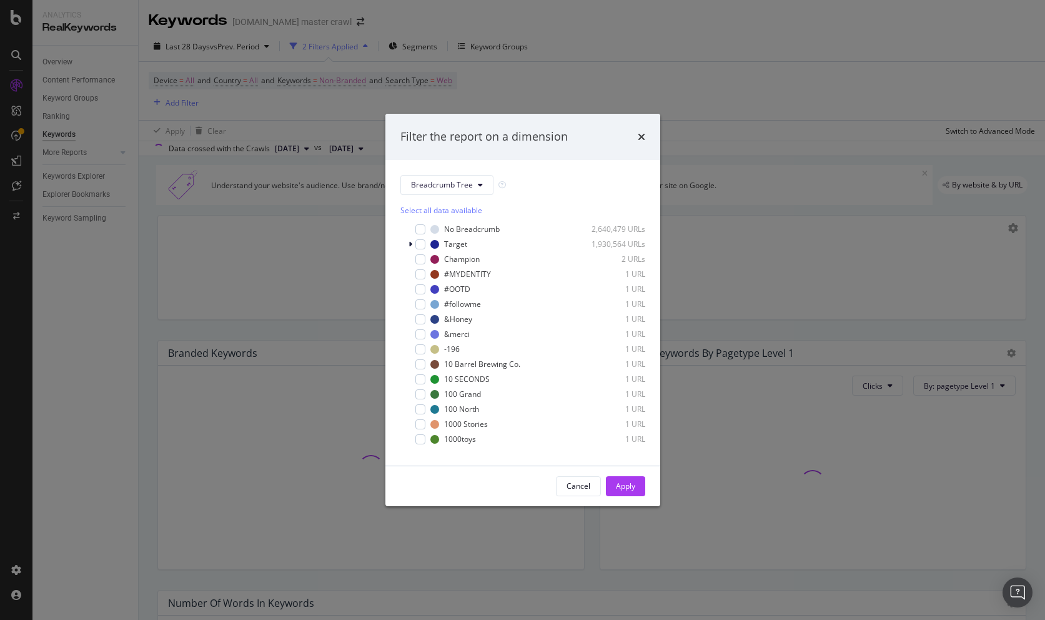
click at [637, 132] on div "Filter the report on a dimension" at bounding box center [522, 137] width 245 height 16
click at [640, 137] on icon "times" at bounding box center [641, 137] width 7 height 10
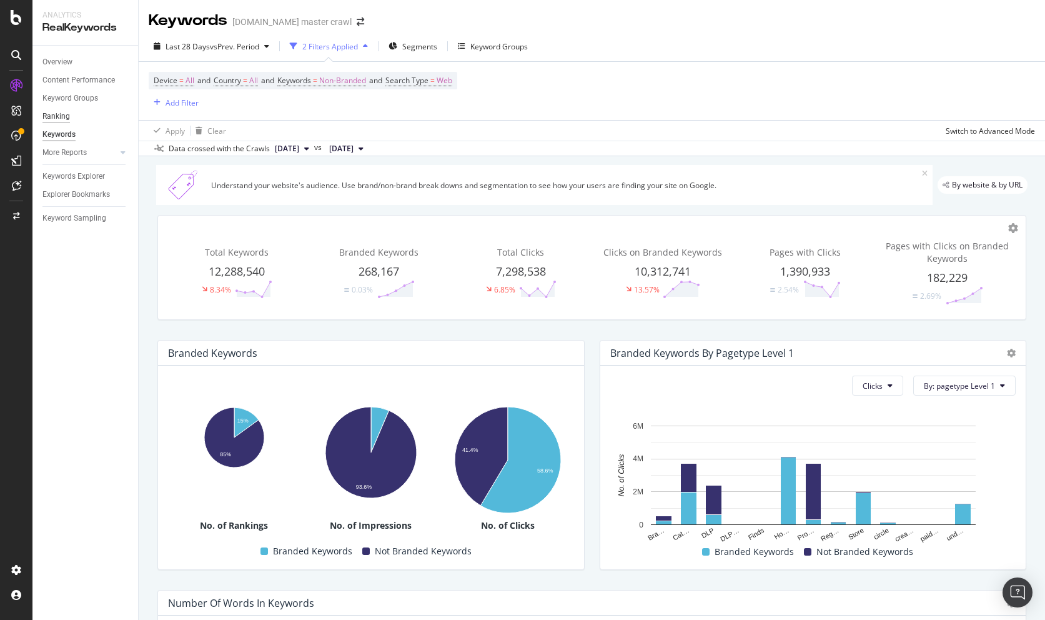
click at [60, 116] on div "Ranking" at bounding box center [55, 116] width 27 height 13
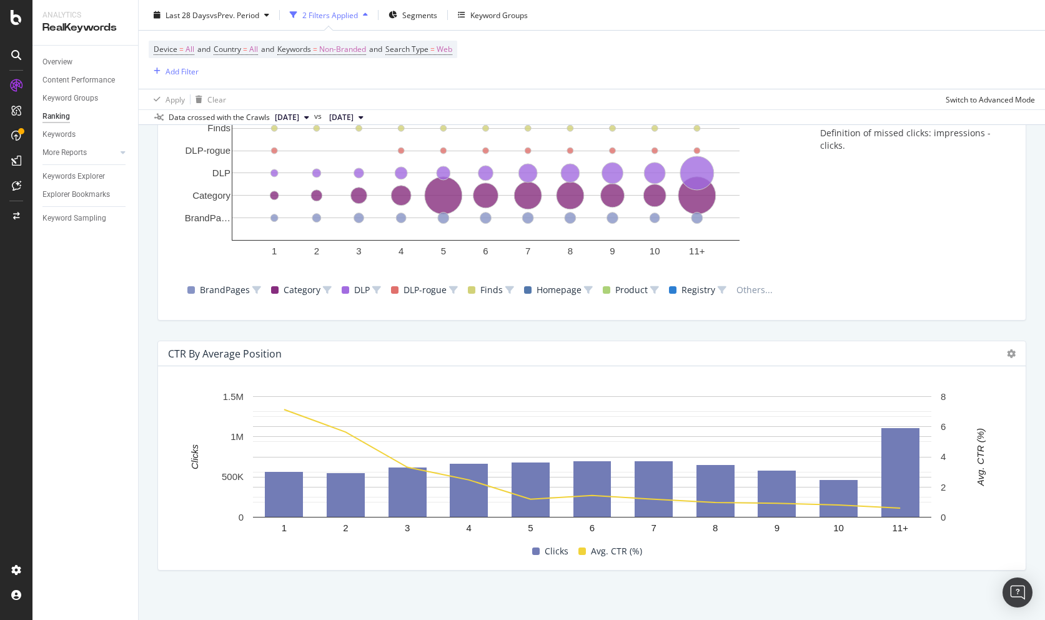
scroll to position [1129, 0]
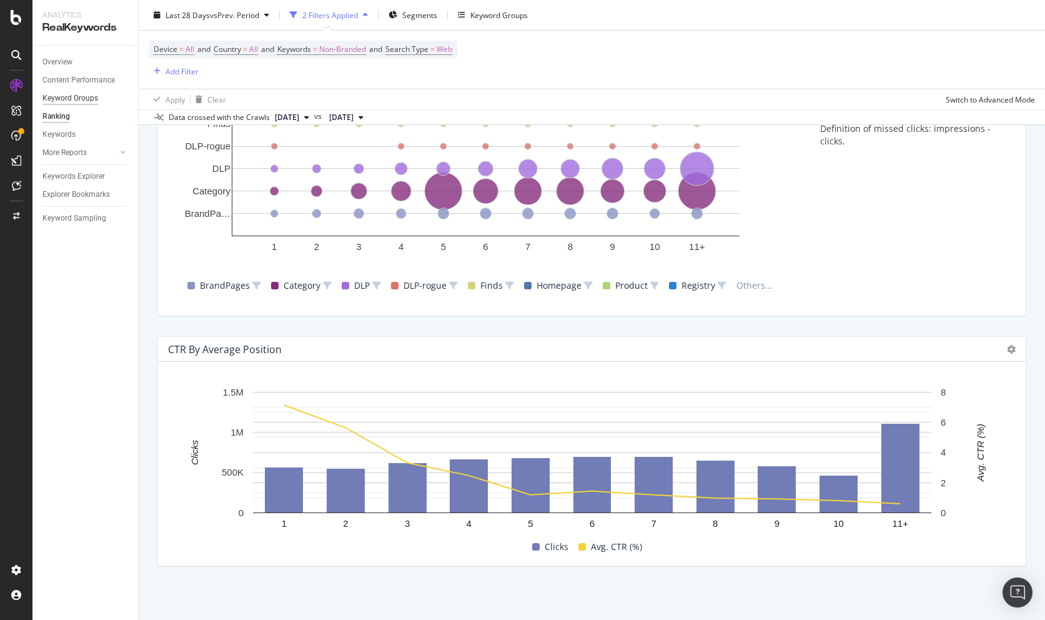
click at [76, 102] on div "Keyword Groups" at bounding box center [70, 98] width 56 height 13
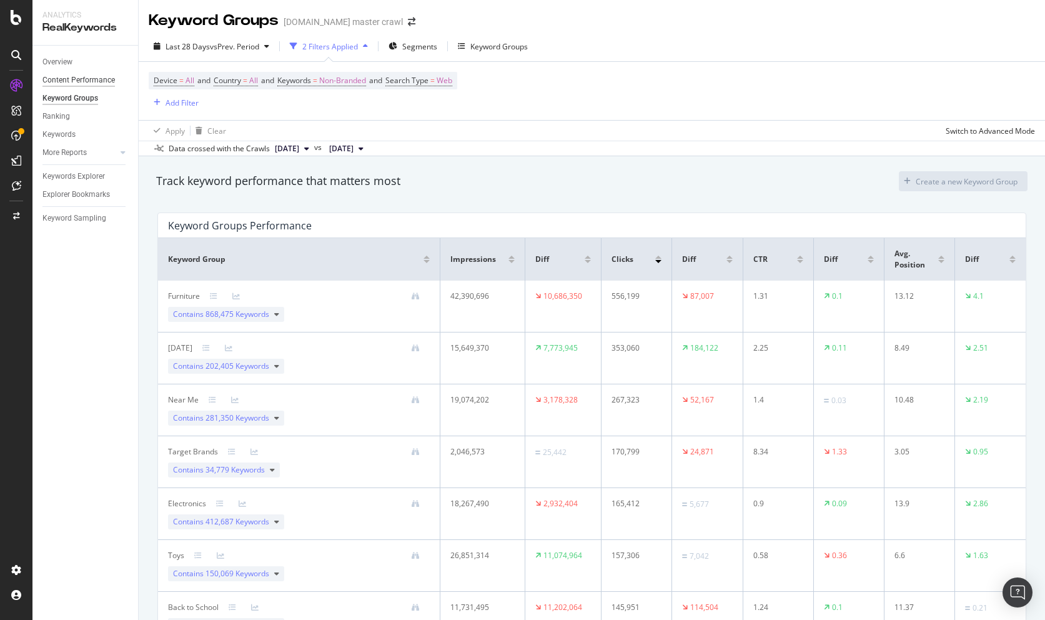
click at [88, 81] on div "Content Performance" at bounding box center [78, 80] width 72 height 13
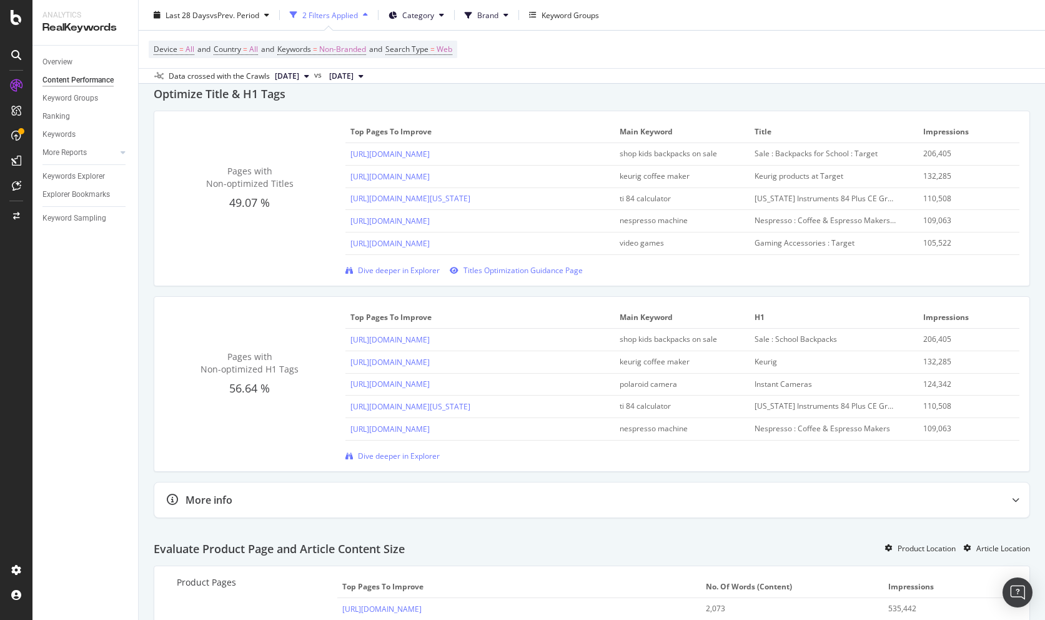
scroll to position [512, 0]
